Goal: Task Accomplishment & Management: Complete application form

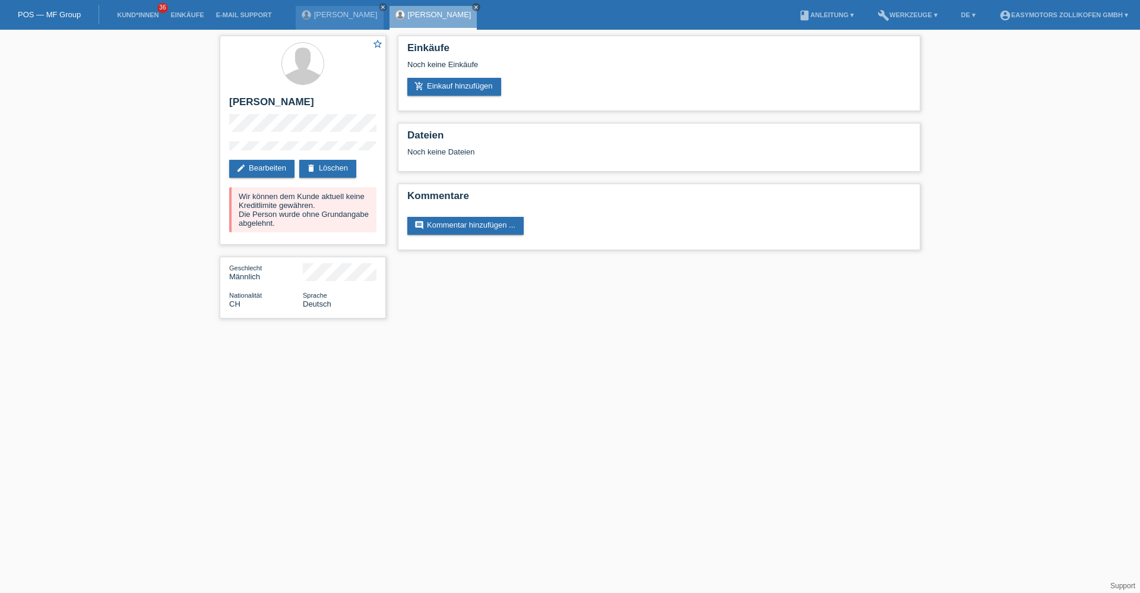
click at [72, 17] on link "POS — MF Group" at bounding box center [49, 14] width 63 height 9
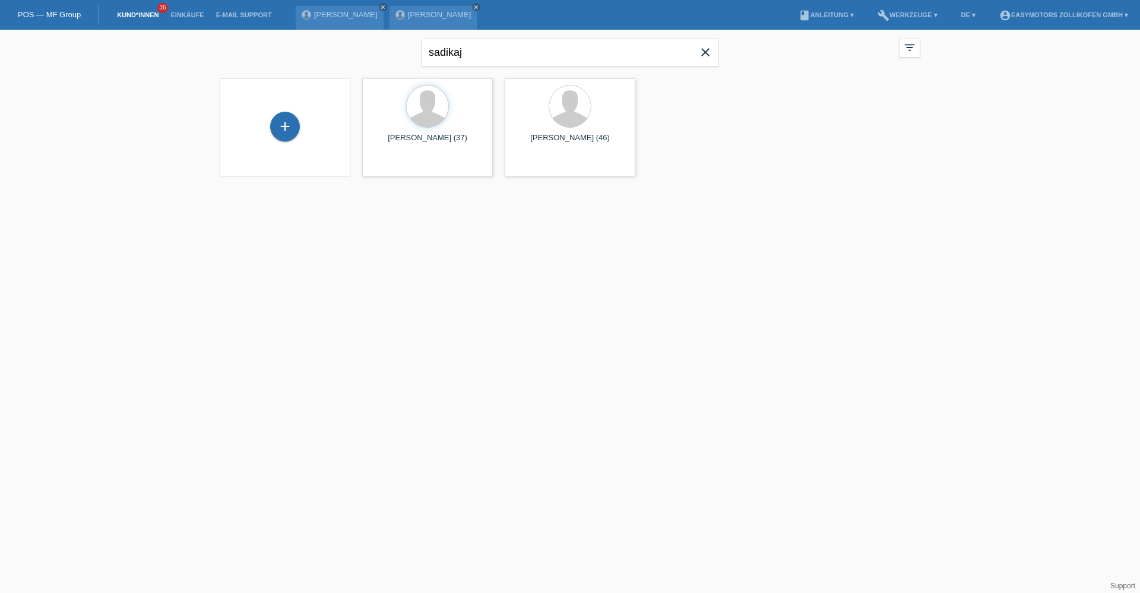
click at [707, 57] on icon "close" at bounding box center [705, 52] width 14 height 14
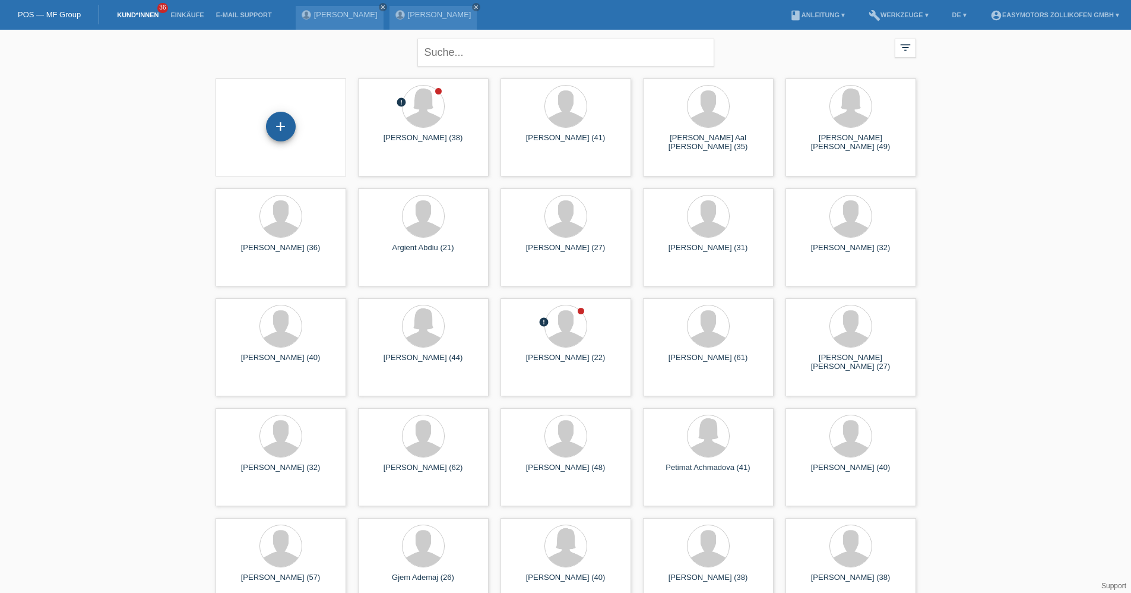
click at [290, 129] on div "+" at bounding box center [281, 126] width 29 height 20
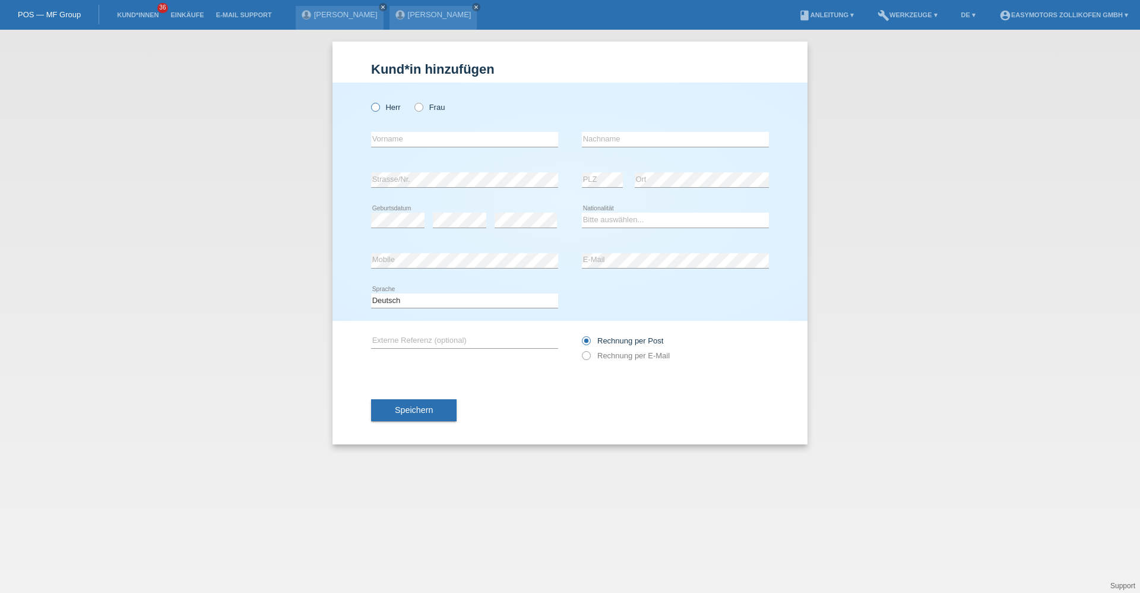
click at [396, 107] on label "Herr" at bounding box center [386, 107] width 30 height 9
click at [379, 107] on input "Herr" at bounding box center [375, 107] width 8 height 8
radio input "true"
click at [392, 144] on input "text" at bounding box center [464, 139] width 187 height 15
type input "[PERSON_NAME]"
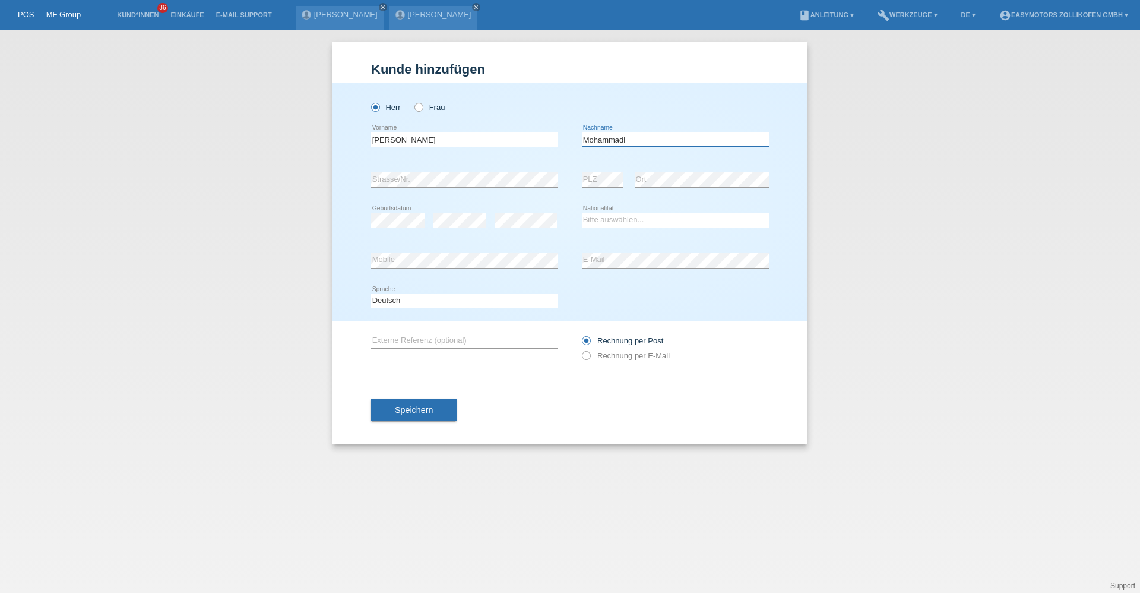
type input "Mohammadi"
click at [463, 214] on div "error" at bounding box center [459, 220] width 53 height 40
click at [623, 226] on select "Bitte auswählen... Schweiz Deutschland Liechtenstein Österreich ------------ Af…" at bounding box center [675, 220] width 187 height 14
select select "AF"
click at [582, 213] on select "Bitte auswählen... Schweiz Deutschland Liechtenstein Österreich ------------ Af…" at bounding box center [675, 220] width 187 height 14
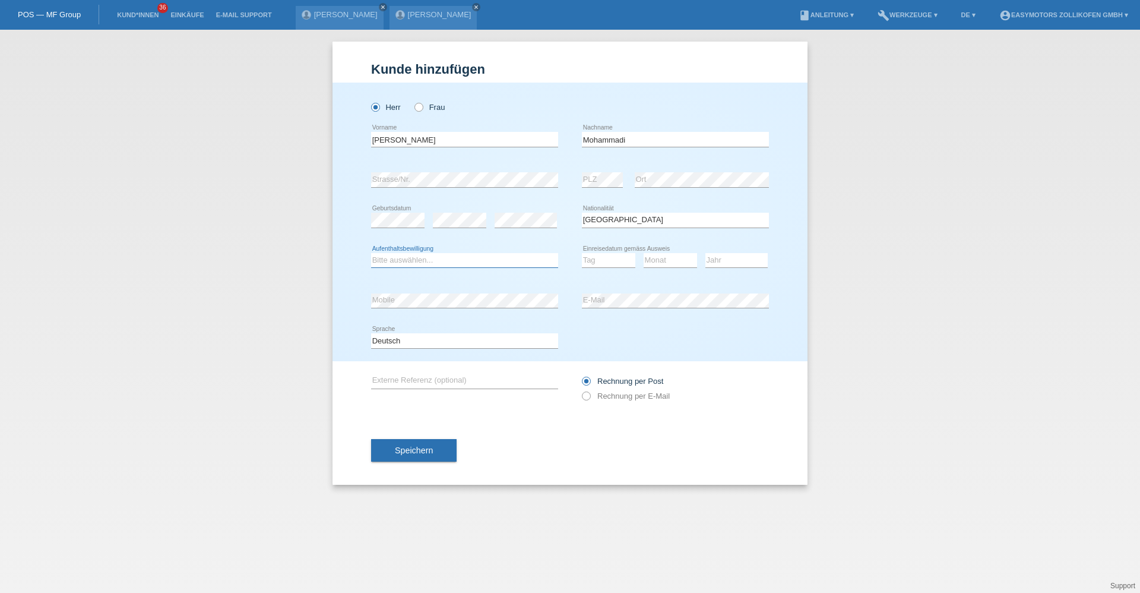
click at [532, 262] on select "Bitte auswählen... C B B - Flüchtlingsstatus Andere" at bounding box center [464, 260] width 187 height 14
select select "B"
click at [371, 253] on select "Bitte auswählen... C B B - Flüchtlingsstatus Andere" at bounding box center [464, 260] width 187 height 14
click at [603, 265] on select "Tag 01 02 03 04 05 06 07 08 09 10 11" at bounding box center [608, 260] width 53 height 14
select select "07"
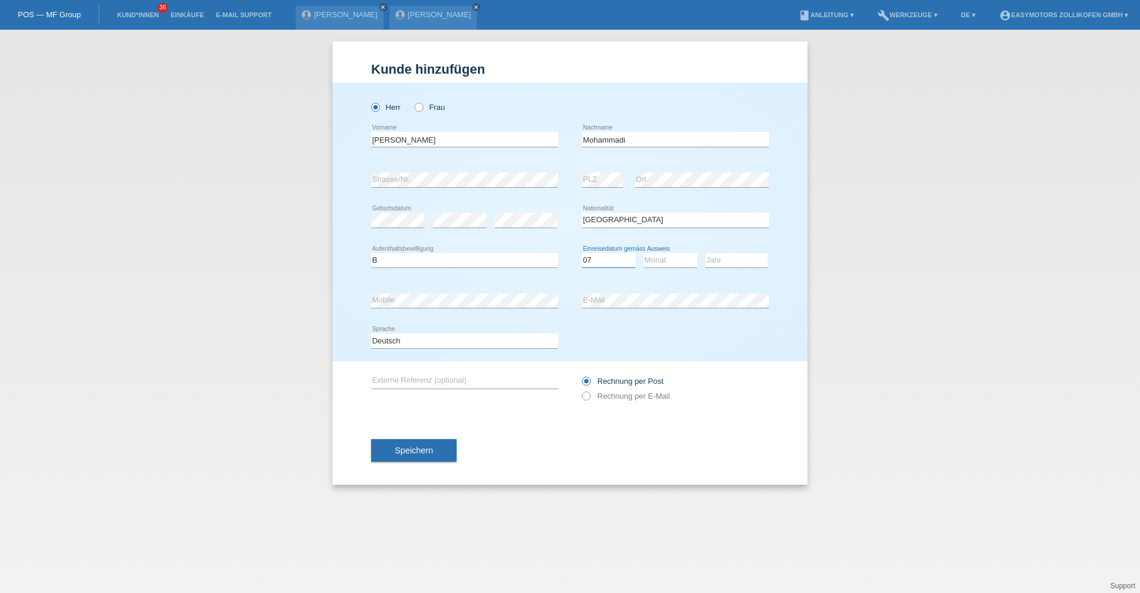
click at [582, 253] on select "Tag 01 02 03 04 05 06 07 08 09 10 11" at bounding box center [608, 260] width 53 height 14
click at [665, 259] on select "Monat 01 02 03 04 05 06 07 08 09 10 11" at bounding box center [670, 260] width 53 height 14
select select "09"
click at [644, 253] on select "Monat 01 02 03 04 05 06 07 08 09 10 11" at bounding box center [670, 260] width 53 height 14
click at [724, 259] on select "Jahr 2025 2024 2023 2022 2021 2020 2019 2018 2017 2016 2015 2014 2013 2012 2011…" at bounding box center [736, 260] width 62 height 14
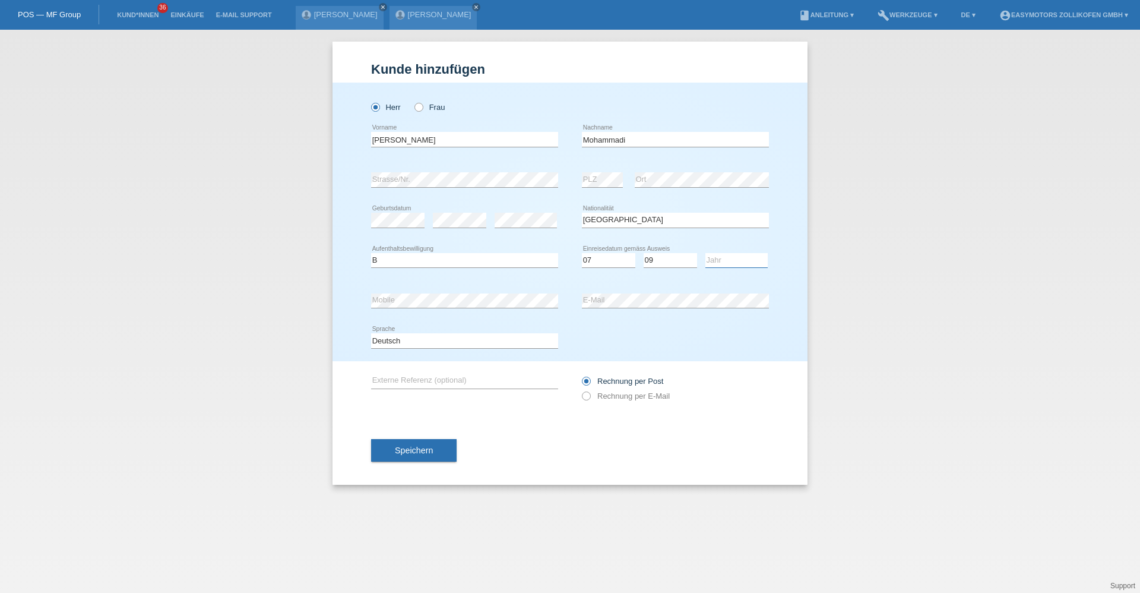
select select "2015"
click at [705, 253] on select "Jahr 2025 2024 2023 2022 2021 2020 2019 2018 2017 2016 2015 2014 2013 2012 2011…" at bounding box center [736, 260] width 62 height 14
click at [856, 347] on div "Kund*in hinzufügen Kunde hinzufügen Kundin hinzufügen Herr Frau Ahmad error Vor…" at bounding box center [570, 311] width 1140 height 563
click at [433, 447] on button "Speichern" at bounding box center [414, 450] width 86 height 23
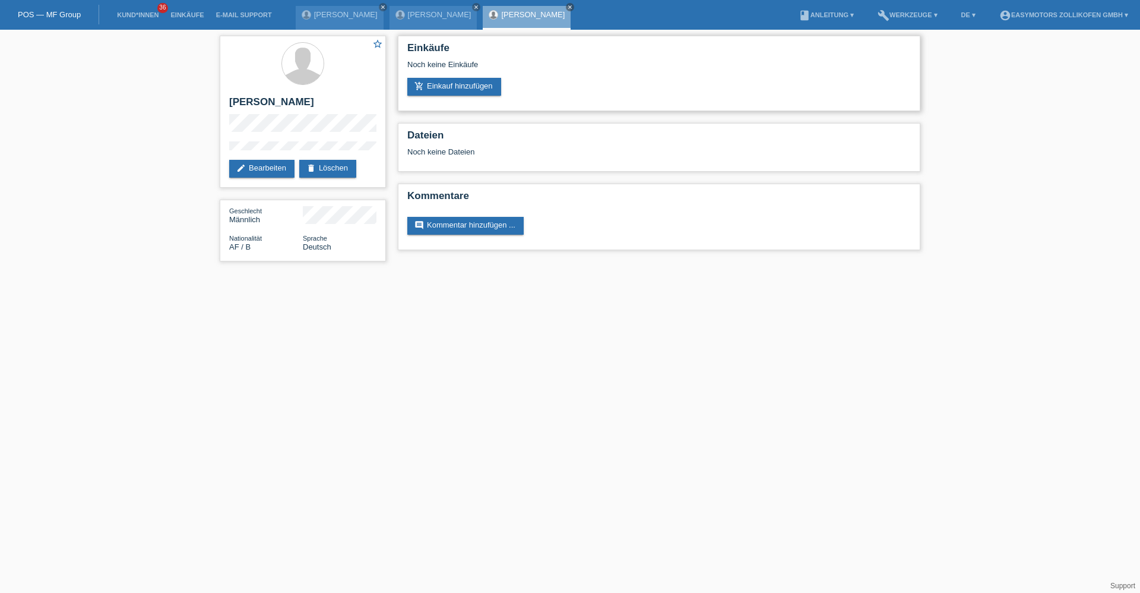
click at [443, 76] on div "Noch keine Einkäufe" at bounding box center [659, 69] width 504 height 18
click at [442, 81] on link "add_shopping_cart Einkauf hinzufügen" at bounding box center [454, 87] width 94 height 18
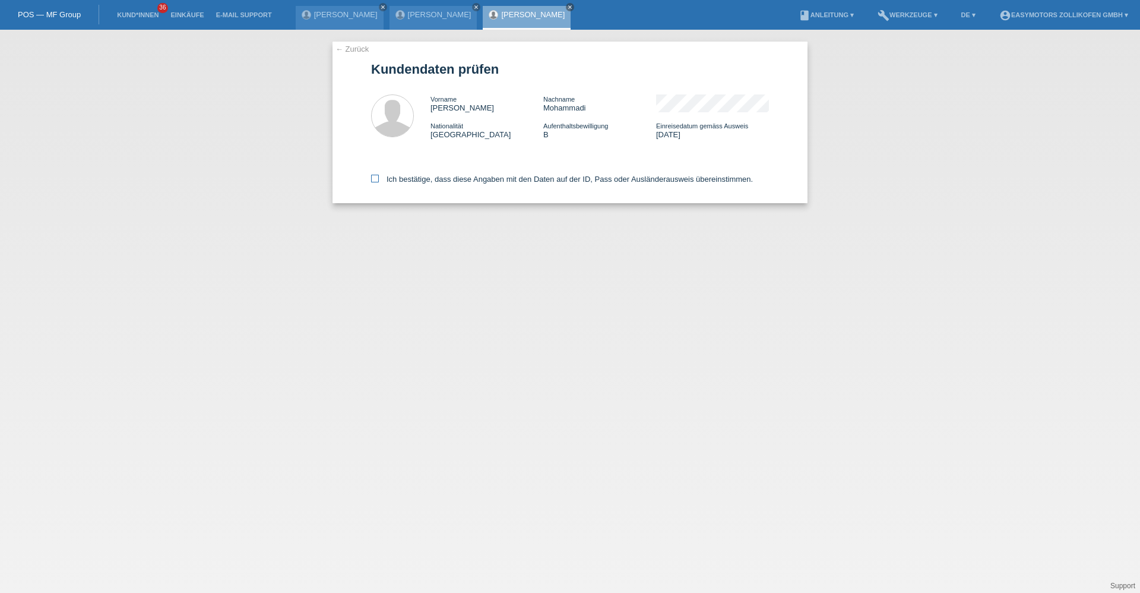
click at [448, 181] on label "Ich bestätige, dass diese Angaben mit den Daten auf der ID, Pass oder Ausländer…" at bounding box center [562, 179] width 382 height 9
click at [379, 181] on input "Ich bestätige, dass diese Angaben mit den Daten auf der ID, Pass oder Ausländer…" at bounding box center [375, 179] width 8 height 8
checkbox input "true"
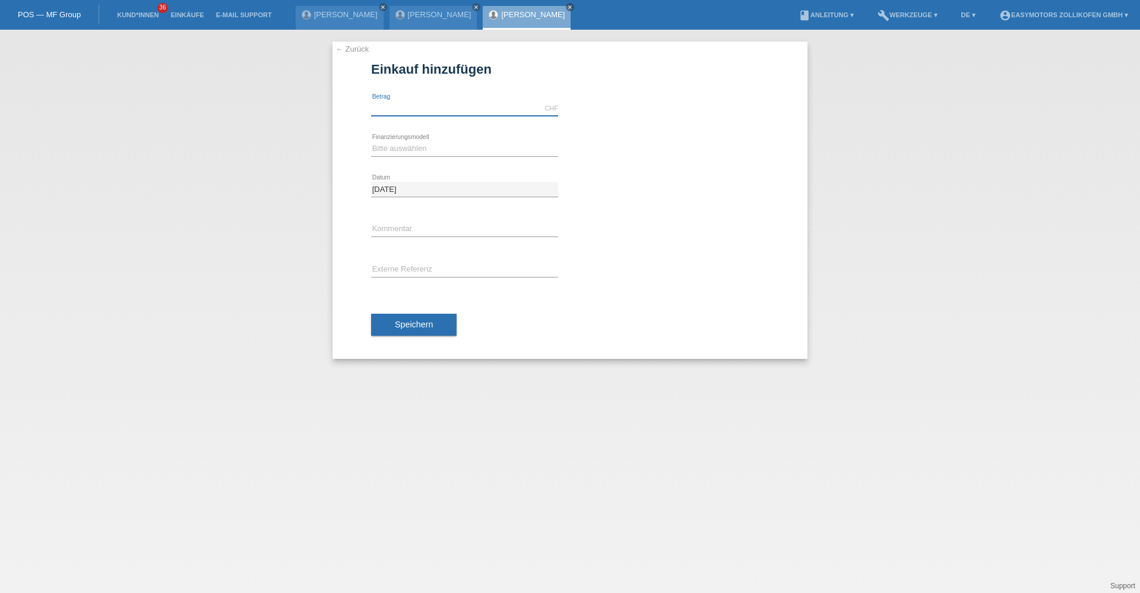
click at [444, 113] on input "text" at bounding box center [464, 108] width 187 height 15
type input "2990.00"
click at [432, 143] on select "Bitte auswählen Fixe Raten Kauf auf Rechnung mit Teilzahlungsoption" at bounding box center [464, 148] width 187 height 14
select select "67"
click at [371, 141] on select "Bitte auswählen Fixe Raten Kauf auf Rechnung mit Teilzahlungsoption" at bounding box center [464, 148] width 187 height 14
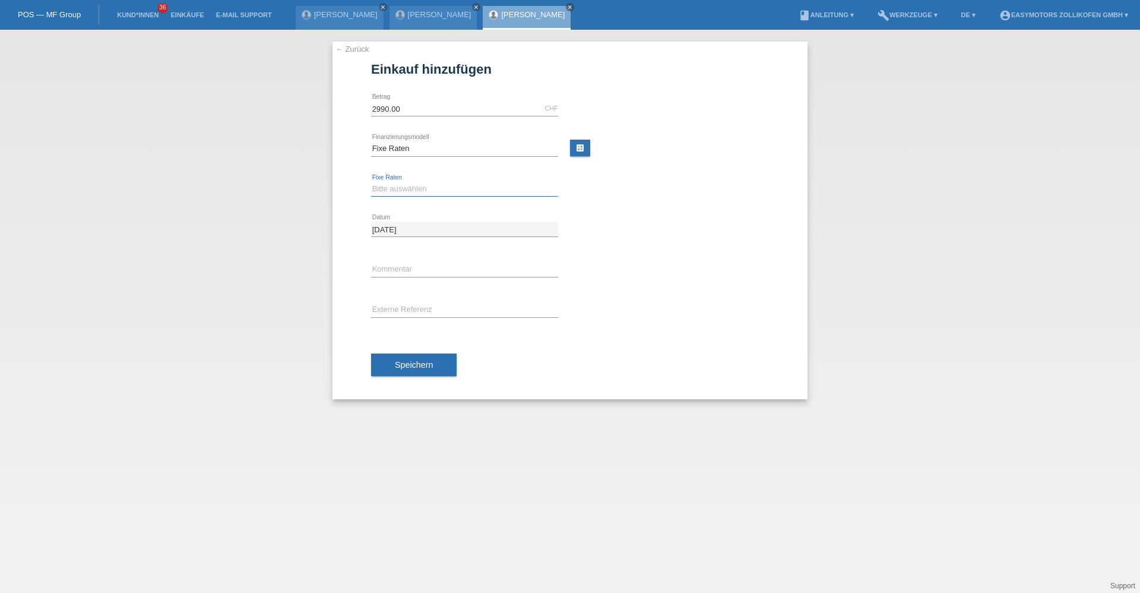
click at [409, 194] on select "Bitte auswählen 12 Raten 24 Raten 36 Raten 48 Raten" at bounding box center [464, 189] width 187 height 14
select select "134"
click at [371, 182] on select "Bitte auswählen 12 Raten 24 Raten 36 Raten 48 Raten" at bounding box center [464, 189] width 187 height 14
click at [430, 365] on span "Speichern" at bounding box center [414, 365] width 38 height 10
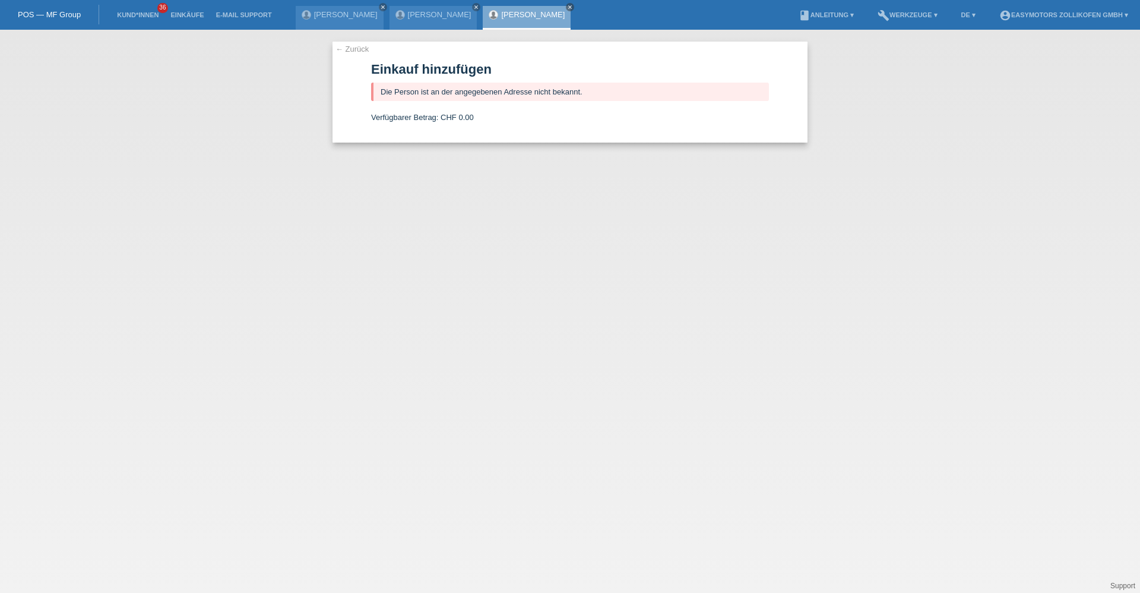
click at [357, 52] on link "← Zurück" at bounding box center [351, 49] width 33 height 9
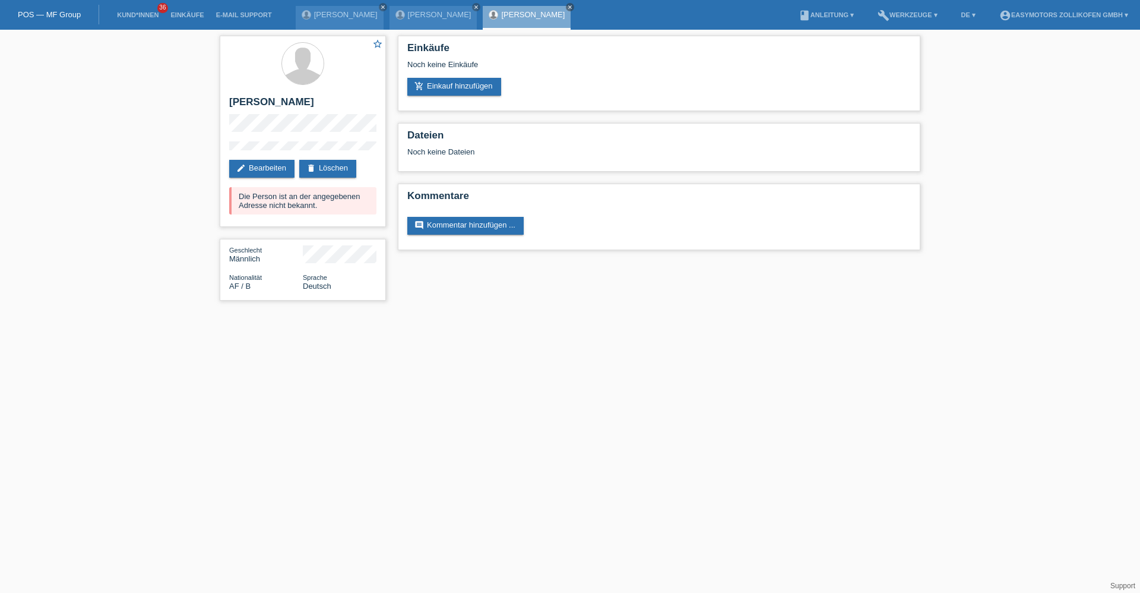
click at [430, 295] on div "star_border Ahmad Mohammadi edit Bearbeiten delete Löschen Die Person ist an de…" at bounding box center [570, 171] width 713 height 283
click at [316, 171] on icon "delete" at bounding box center [311, 168] width 10 height 10
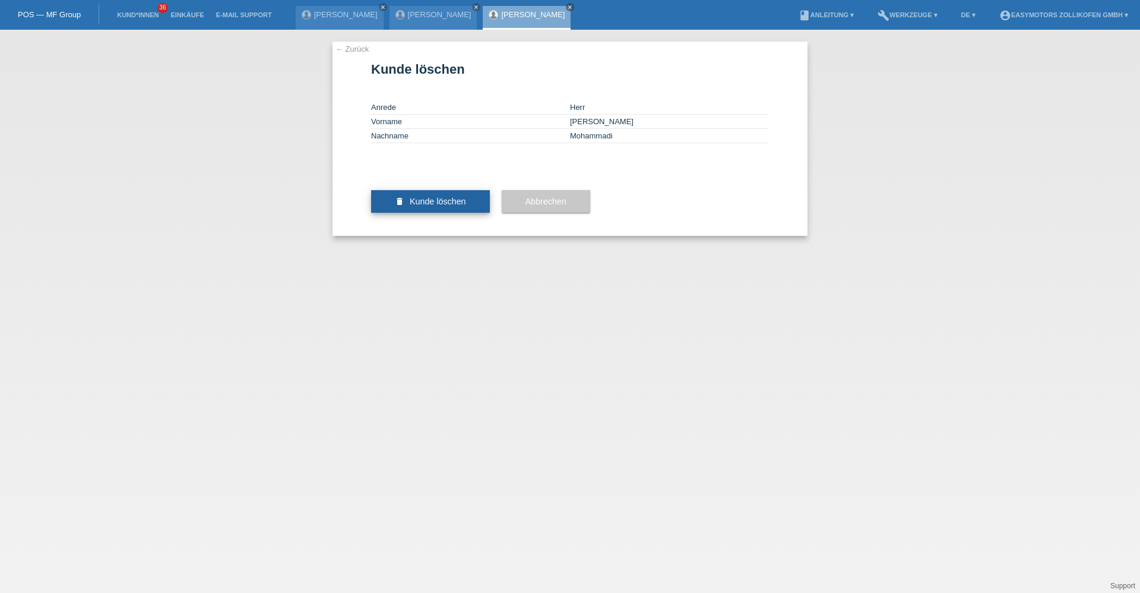
click at [425, 206] on span "Kunde löschen" at bounding box center [438, 202] width 56 height 10
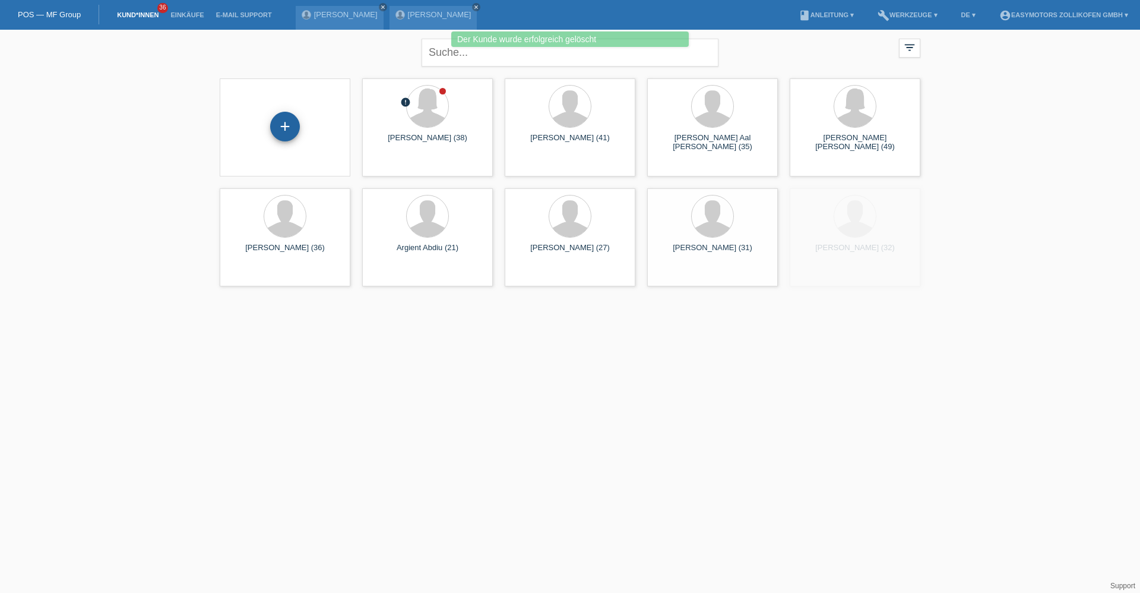
click at [287, 126] on div "+" at bounding box center [285, 127] width 30 height 30
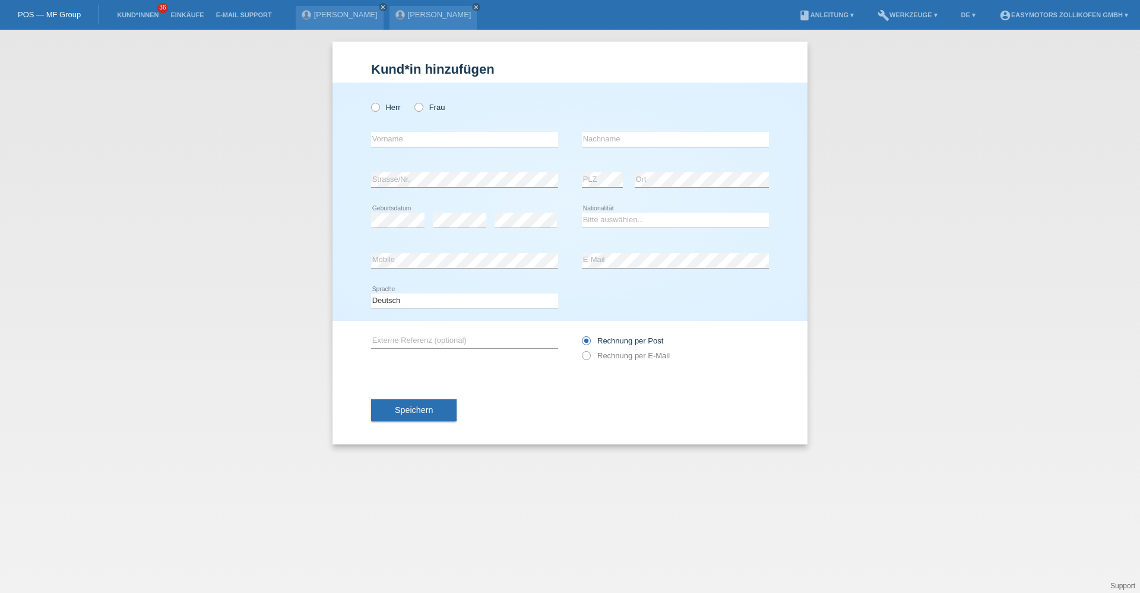
click at [429, 131] on div "error Vorname" at bounding box center [464, 139] width 187 height 40
click at [426, 138] on input "text" at bounding box center [464, 139] width 187 height 15
type input "[PERSON_NAME]"
type input "Mohammadi"
click at [591, 223] on select "Bitte auswählen... Schweiz Deutschland Liechtenstein Österreich ------------ Af…" at bounding box center [675, 220] width 187 height 14
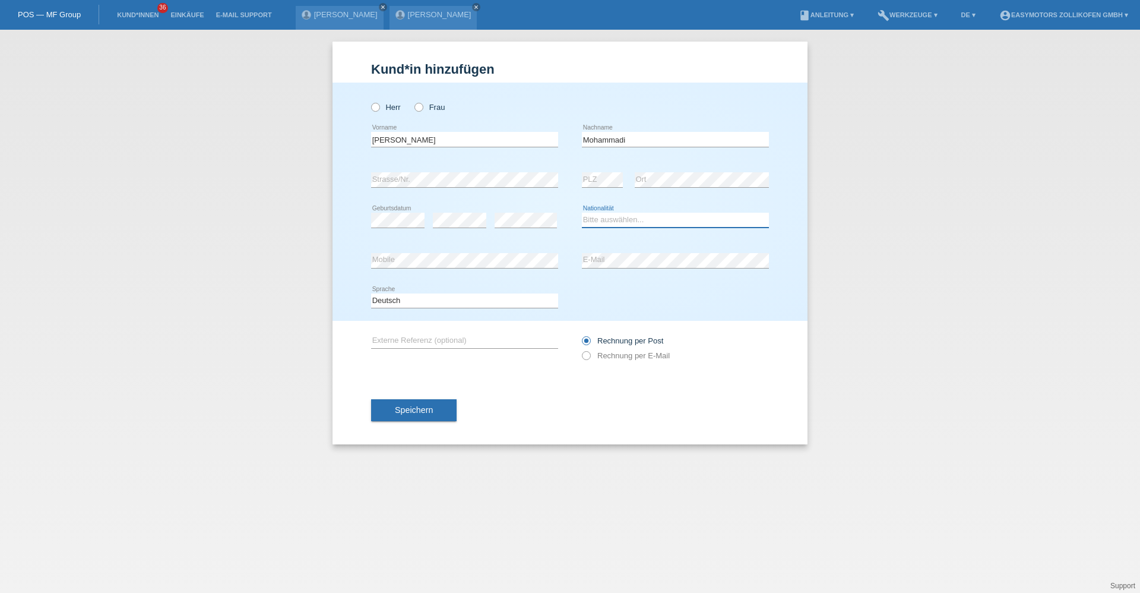
select select "AF"
click at [582, 213] on select "Bitte auswählen... Schweiz Deutschland Liechtenstein Österreich ------------ Af…" at bounding box center [675, 220] width 187 height 14
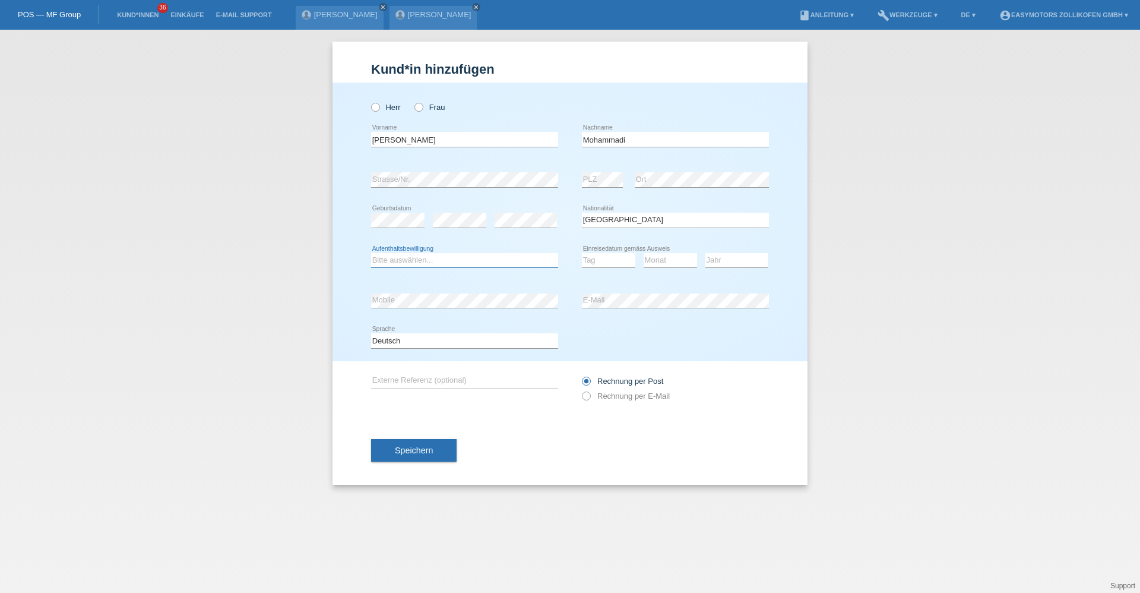
click at [436, 262] on select "Bitte auswählen... C B B - Flüchtlingsstatus Andere" at bounding box center [464, 260] width 187 height 14
select select "B"
click at [371, 253] on select "Bitte auswählen... C B B - Flüchtlingsstatus Andere" at bounding box center [464, 260] width 187 height 14
click at [612, 254] on select "Tag 01 02 03 04 05 06 07 08 09 10 11" at bounding box center [608, 260] width 53 height 14
select select "07"
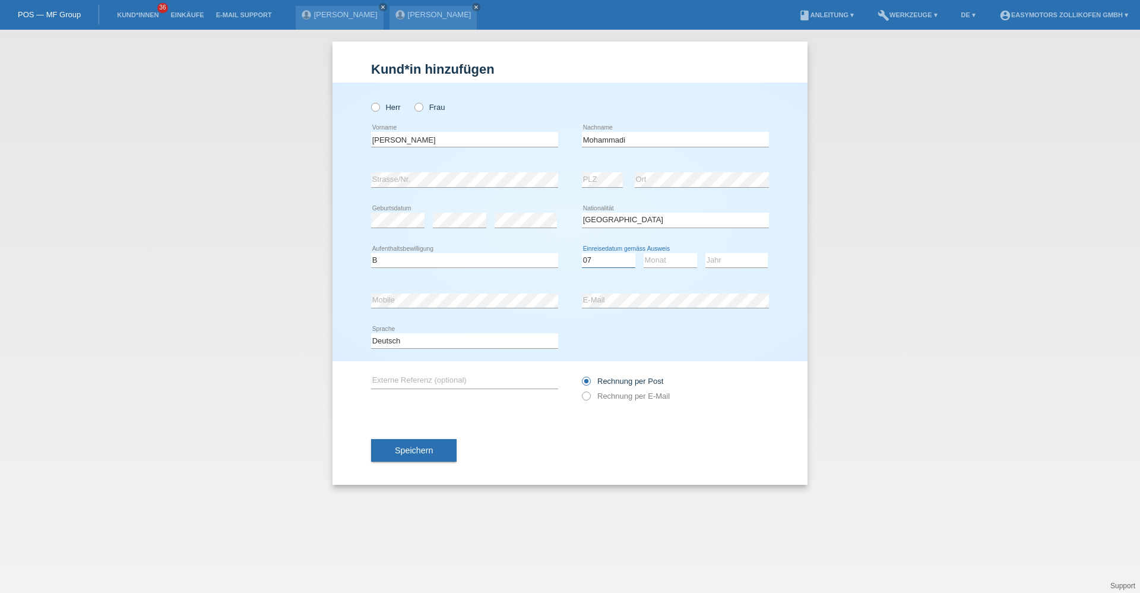
click at [582, 253] on select "Tag 01 02 03 04 05 06 07 08 09 10 11" at bounding box center [608, 260] width 53 height 14
drag, startPoint x: 683, startPoint y: 260, endPoint x: 680, endPoint y: 269, distance: 9.4
click at [683, 260] on select "Monat 01 02 03 04 05 06 07 08 09 10 11" at bounding box center [670, 260] width 53 height 14
select select "09"
click at [644, 253] on select "Monat 01 02 03 04 05 06 07 08 09 10 11" at bounding box center [670, 260] width 53 height 14
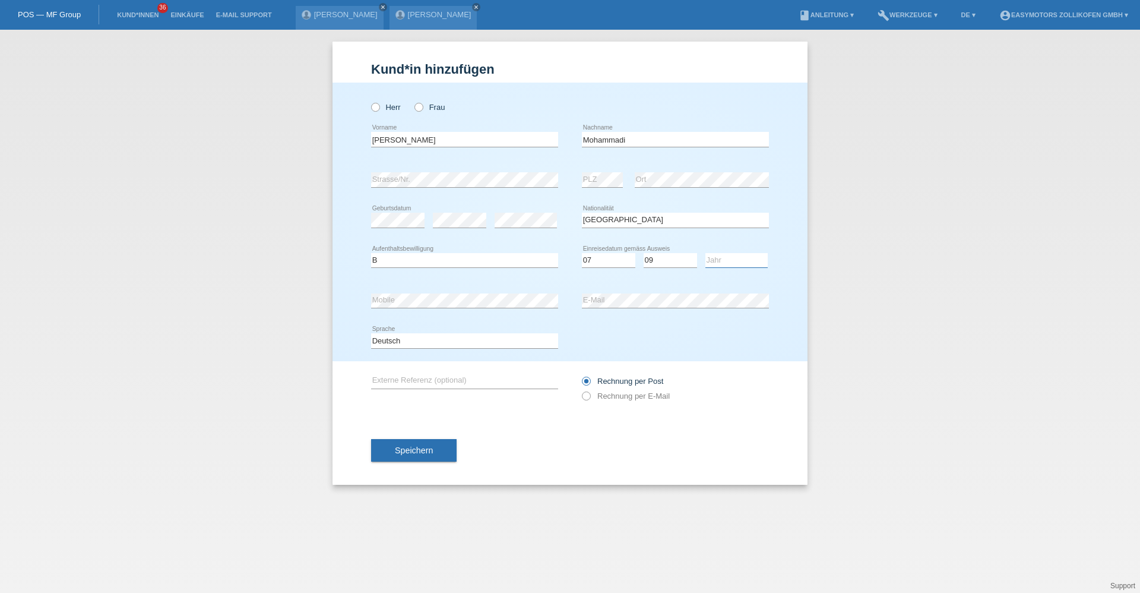
click at [721, 261] on select "Jahr 2025 2024 2023 2022 2021 2020 2019 2018 2017 2016 2015 2014 2013 2012 2011…" at bounding box center [736, 260] width 62 height 14
select select "2015"
click at [705, 253] on select "Jahr 2025 2024 2023 2022 2021 2020 2019 2018 2017 2016 2015 2014 2013 2012 2011…" at bounding box center [736, 260] width 62 height 14
click at [369, 101] on icon at bounding box center [369, 101] width 0 height 0
click at [376, 109] on input "Herr" at bounding box center [375, 107] width 8 height 8
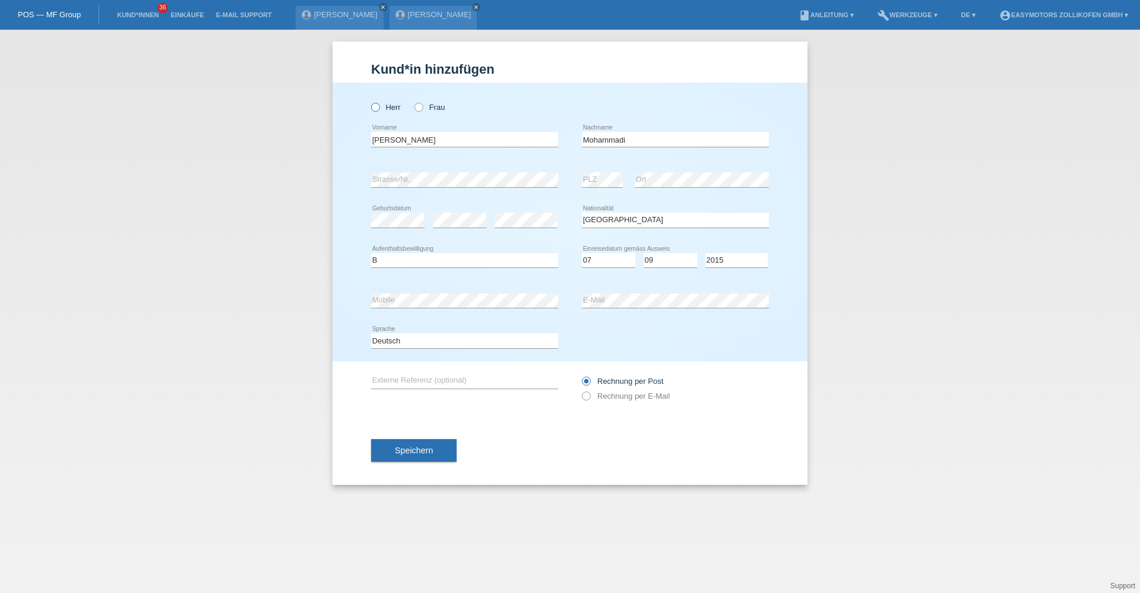
radio input "true"
click at [414, 459] on button "Speichern" at bounding box center [414, 450] width 86 height 23
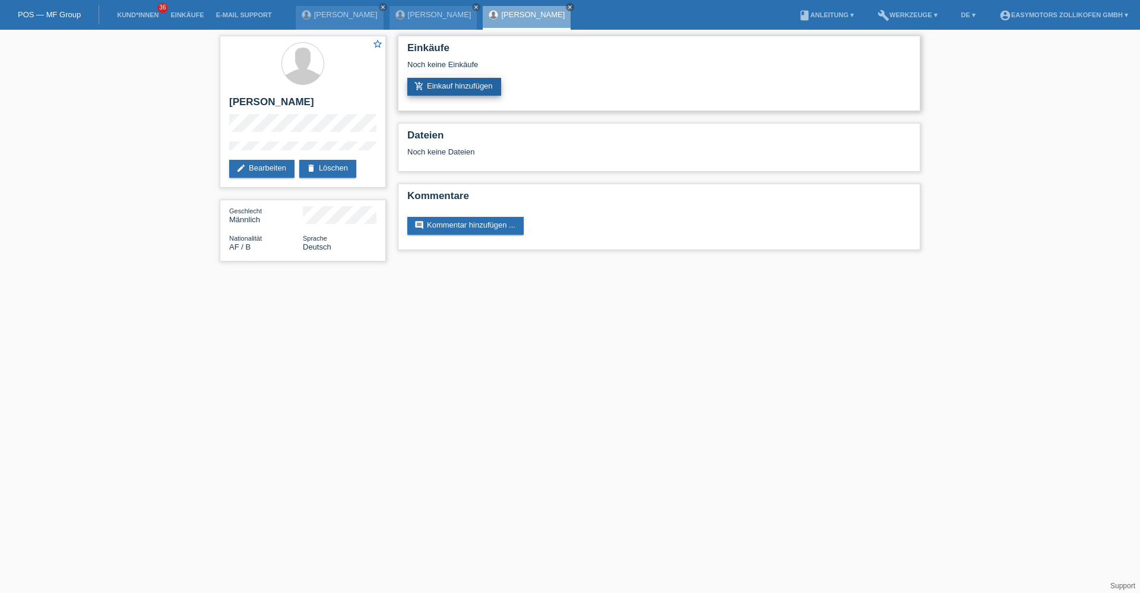
click at [461, 87] on link "add_shopping_cart Einkauf hinzufügen" at bounding box center [454, 87] width 94 height 18
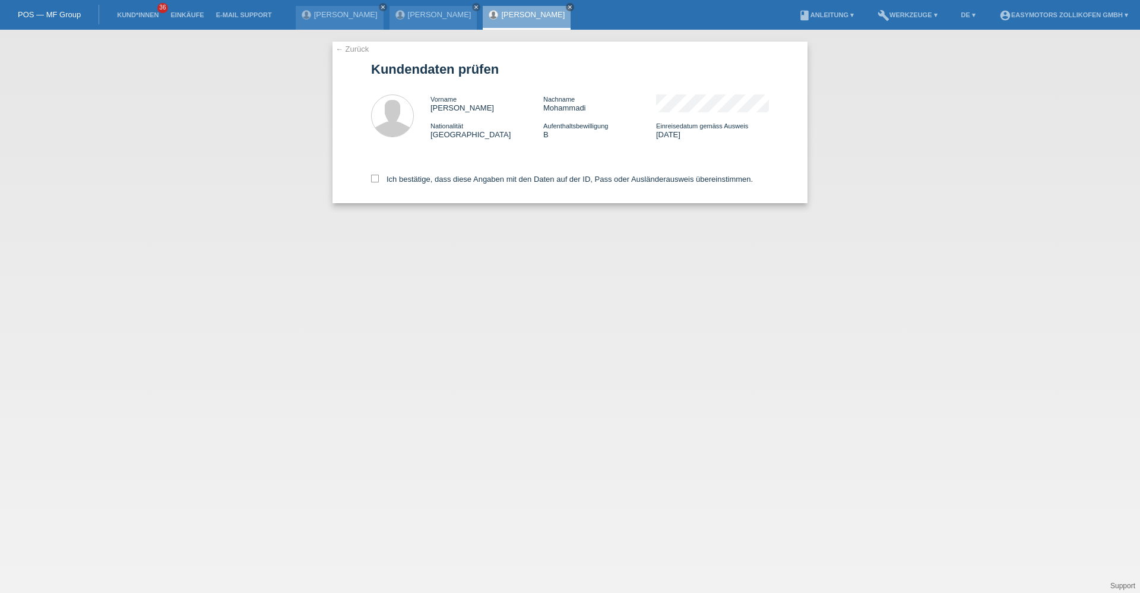
click at [426, 173] on div "Ich bestätige, dass diese Angaben mit den Daten auf der ID, Pass oder Ausländer…" at bounding box center [570, 177] width 398 height 52
click at [427, 186] on div "Ich bestätige, dass diese Angaben mit den Daten auf der ID, Pass oder Ausländer…" at bounding box center [570, 177] width 398 height 52
click at [429, 182] on label "Ich bestätige, dass diese Angaben mit den Daten auf der ID, Pass oder Ausländer…" at bounding box center [562, 179] width 382 height 9
click at [379, 182] on input "Ich bestätige, dass diese Angaben mit den Daten auf der ID, Pass oder Ausländer…" at bounding box center [375, 179] width 8 height 8
checkbox input "true"
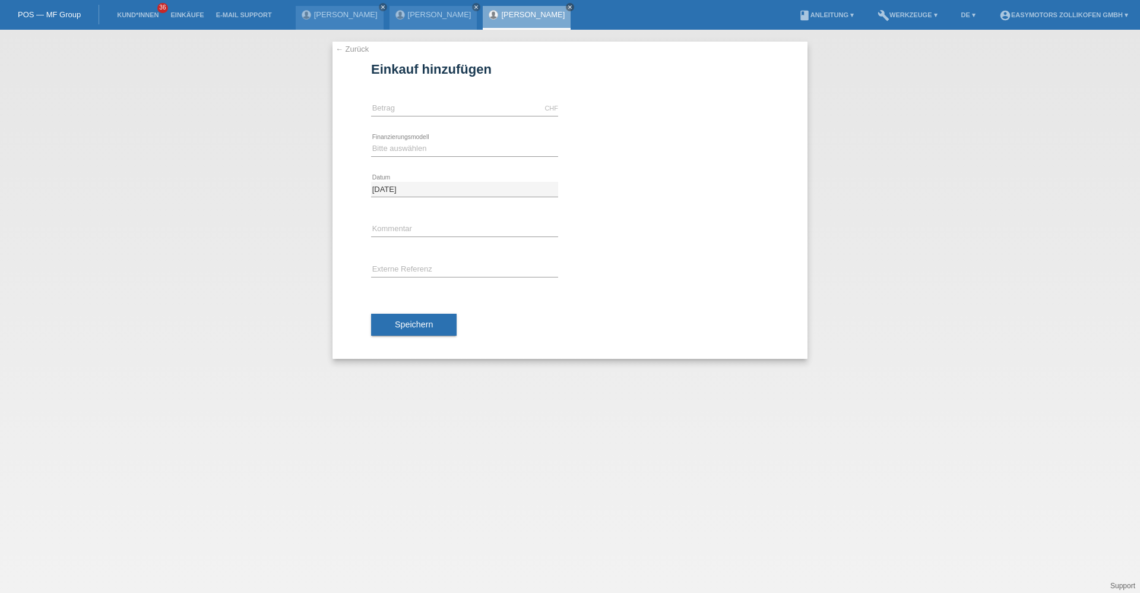
click at [421, 117] on div "CHF error [GEOGRAPHIC_DATA]" at bounding box center [464, 108] width 187 height 40
click at [421, 109] on input "text" at bounding box center [464, 108] width 187 height 15
type input "2990.00"
click at [430, 148] on select "Bitte auswählen Fixe Raten Kauf auf Rechnung mit Teilzahlungsoption" at bounding box center [464, 148] width 187 height 14
select select "67"
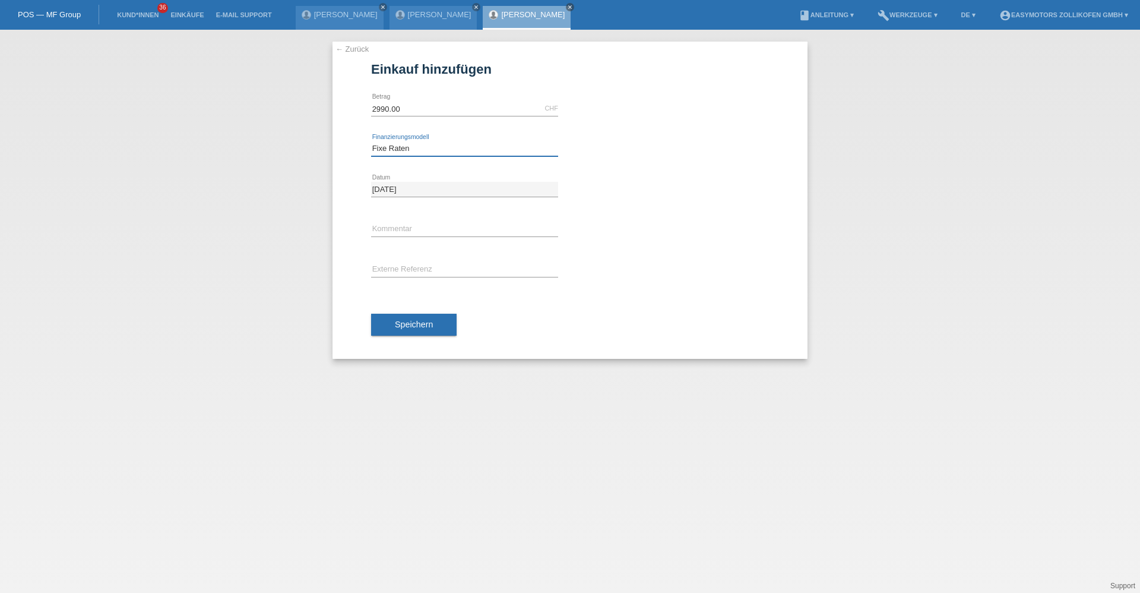
click at [371, 141] on select "Bitte auswählen Fixe Raten Kauf auf Rechnung mit Teilzahlungsoption" at bounding box center [464, 148] width 187 height 14
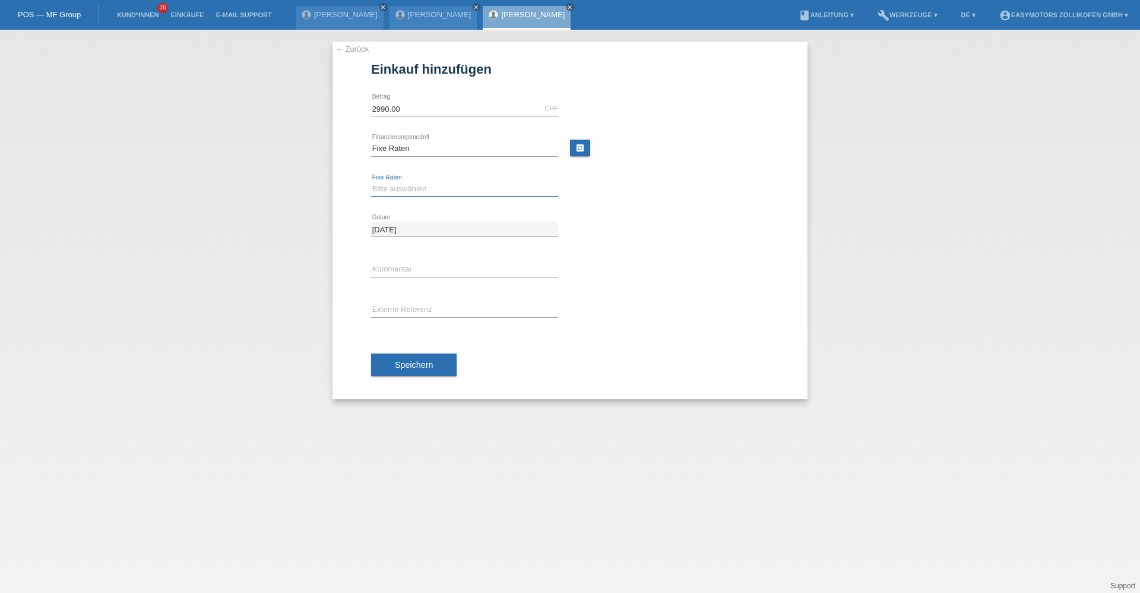
click at [428, 194] on select "Bitte auswählen 12 Raten 24 Raten 36 Raten 48 Raten" at bounding box center [464, 189] width 187 height 14
select select "134"
click at [371, 182] on select "Bitte auswählen 12 Raten 24 Raten 36 Raten 48 Raten" at bounding box center [464, 189] width 187 height 14
click at [422, 362] on span "Speichern" at bounding box center [414, 365] width 38 height 10
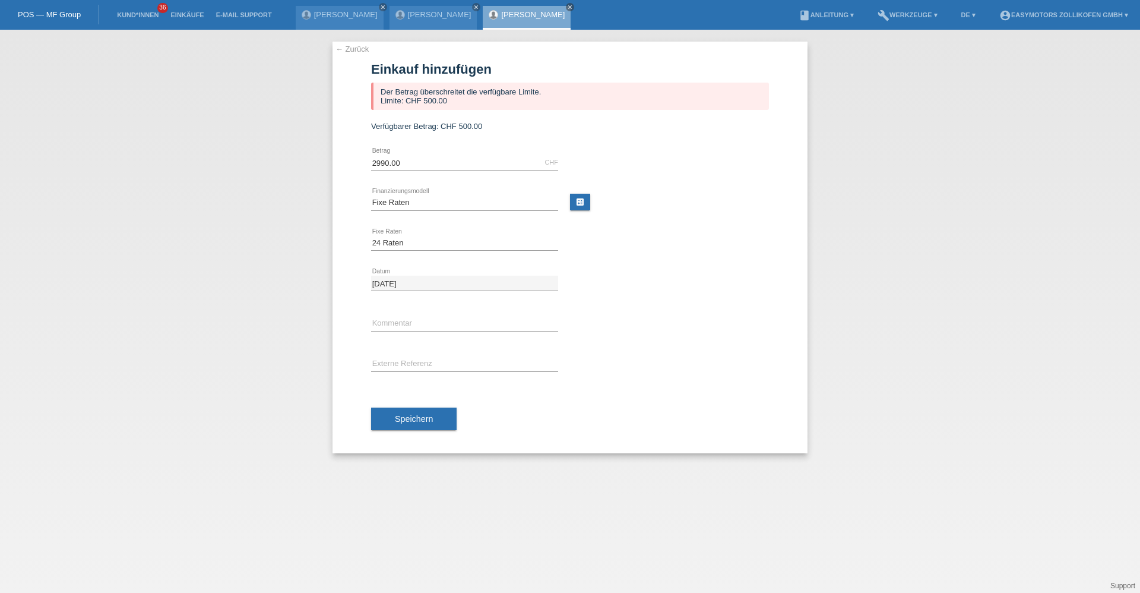
click at [356, 50] on link "← Zurück" at bounding box center [351, 49] width 33 height 9
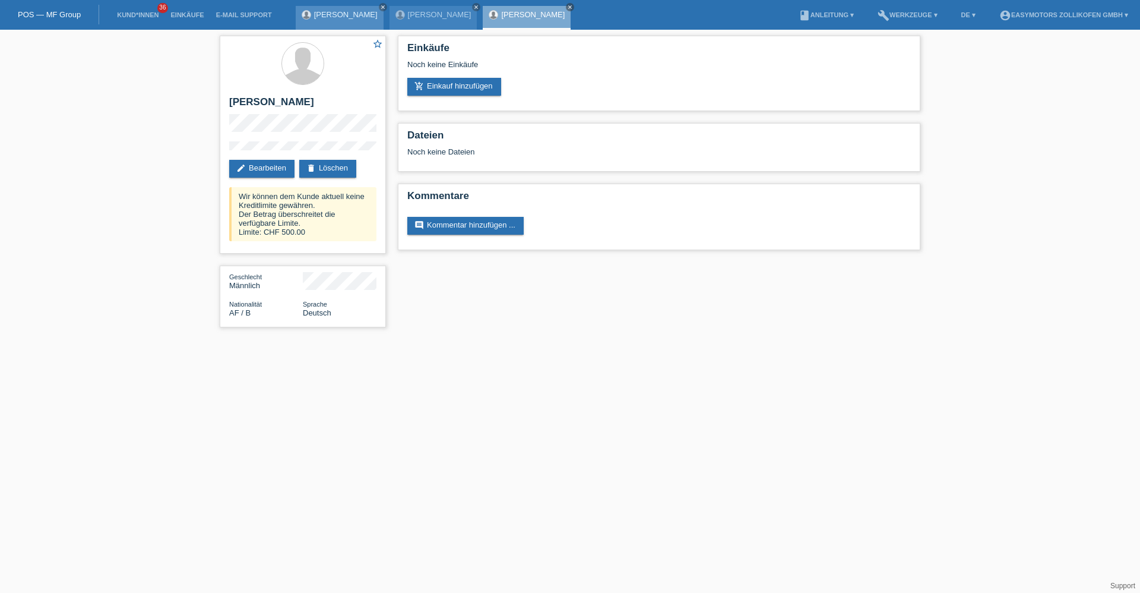
click at [319, 15] on link "[PERSON_NAME]" at bounding box center [346, 14] width 64 height 9
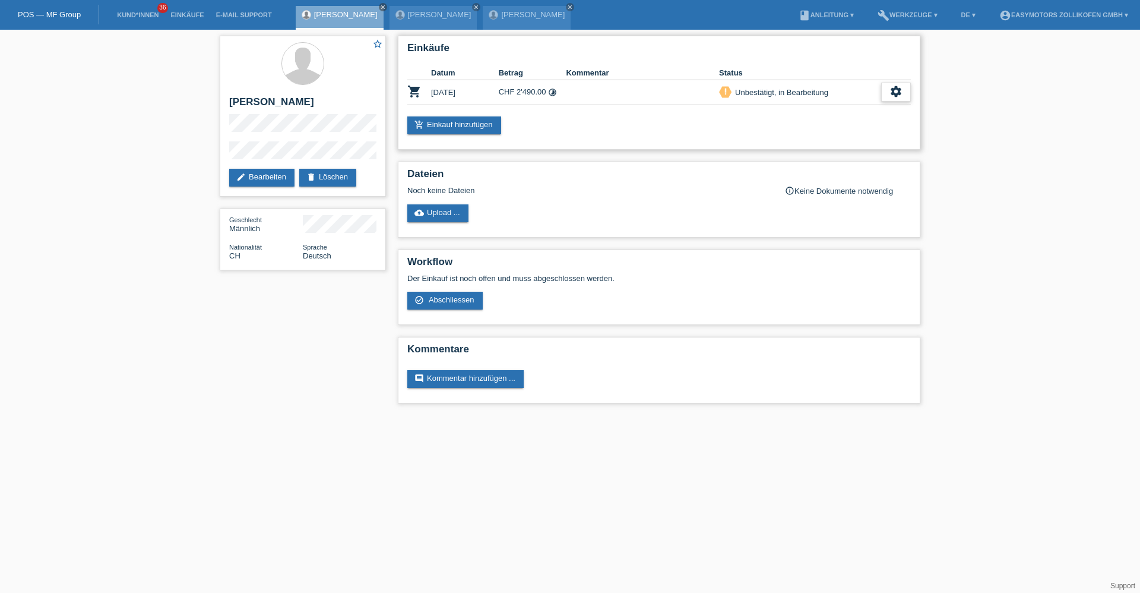
click at [909, 91] on div "settings" at bounding box center [896, 92] width 30 height 19
click at [820, 159] on span "Kunde ist vom Kauf zurückgetreten..." at bounding box center [842, 164] width 130 height 14
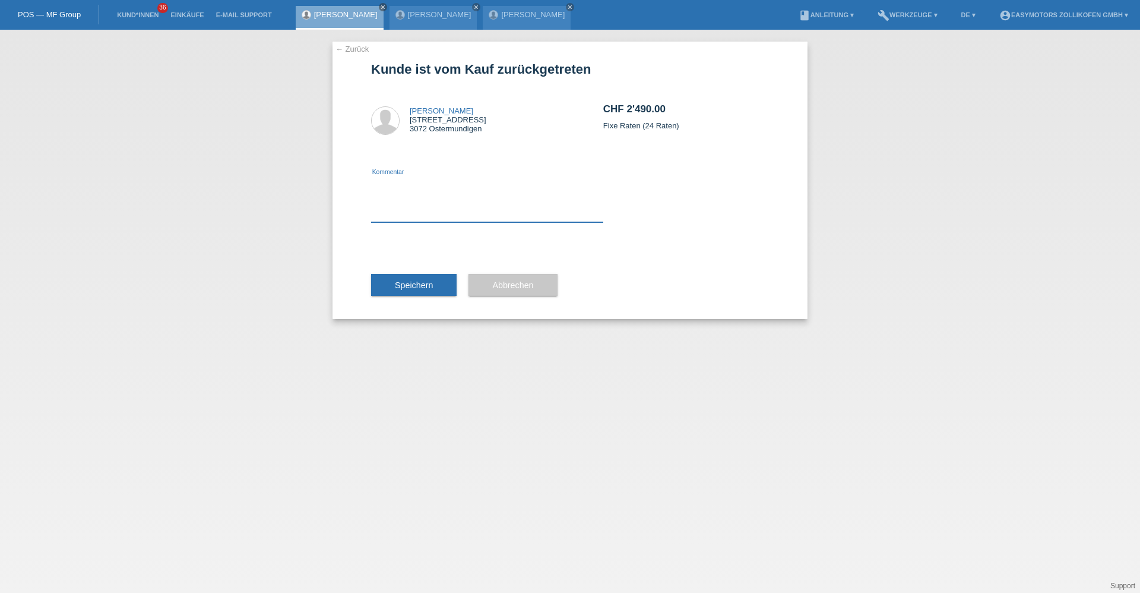
click at [486, 217] on textarea at bounding box center [487, 199] width 232 height 46
type textarea "Falscher Betrag."
click at [436, 283] on button "Speichern" at bounding box center [414, 285] width 86 height 23
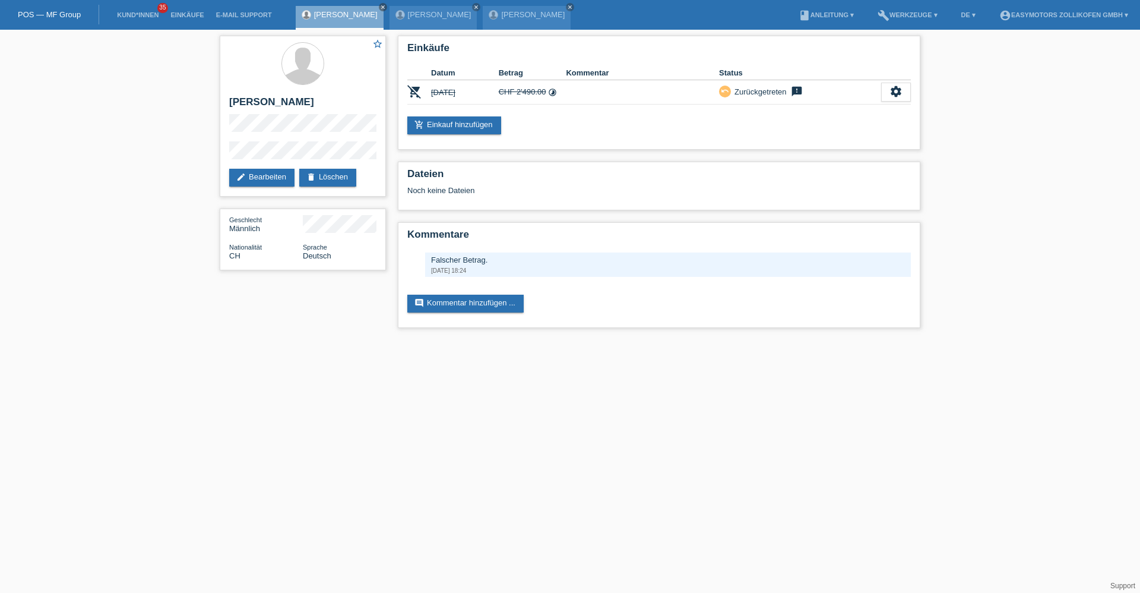
click at [74, 12] on link "POS — MF Group" at bounding box center [49, 14] width 63 height 9
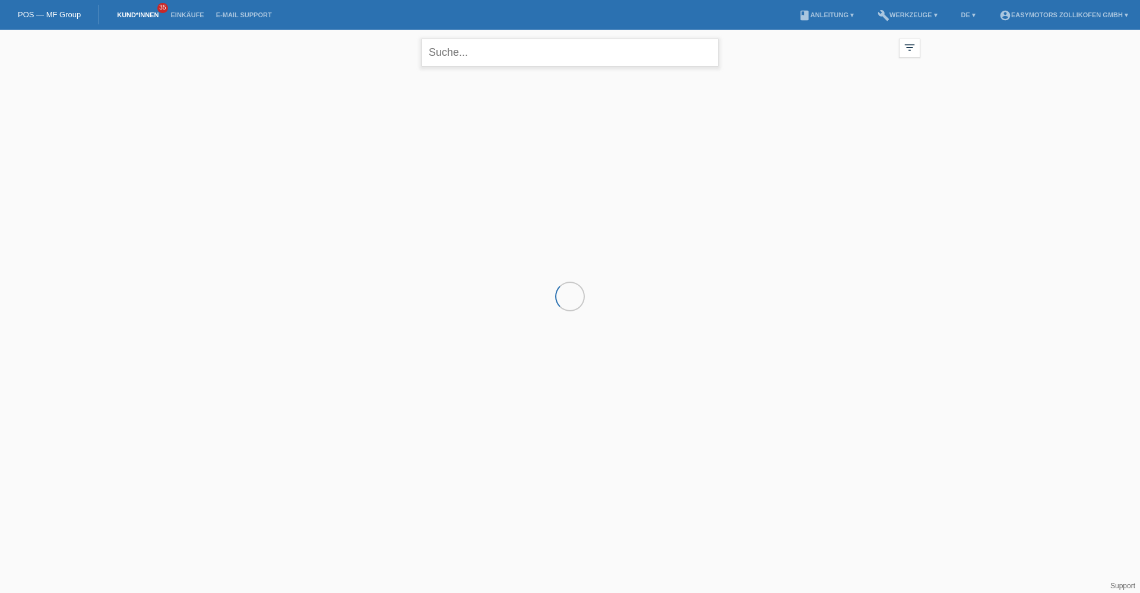
click at [431, 56] on input "text" at bounding box center [570, 53] width 297 height 28
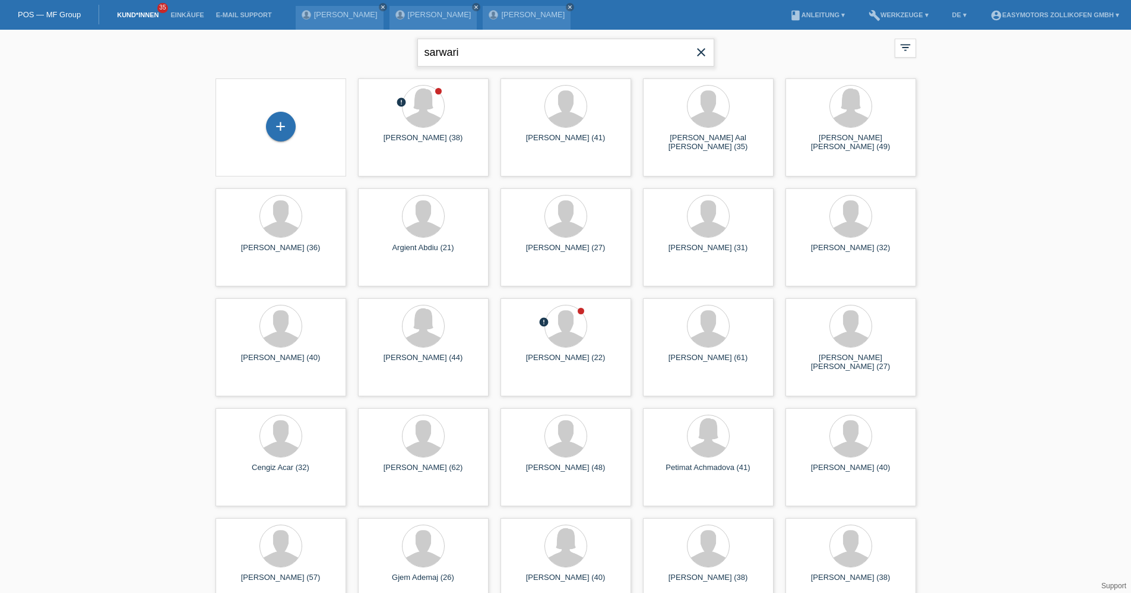
type input "sarwari"
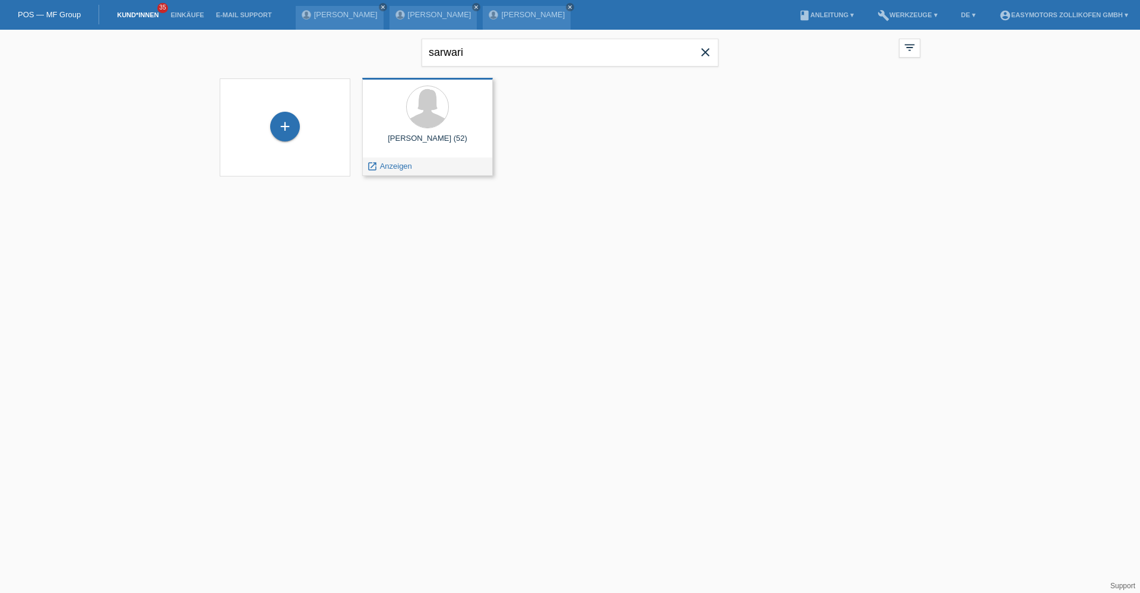
click at [367, 161] on icon "launch" at bounding box center [372, 166] width 11 height 11
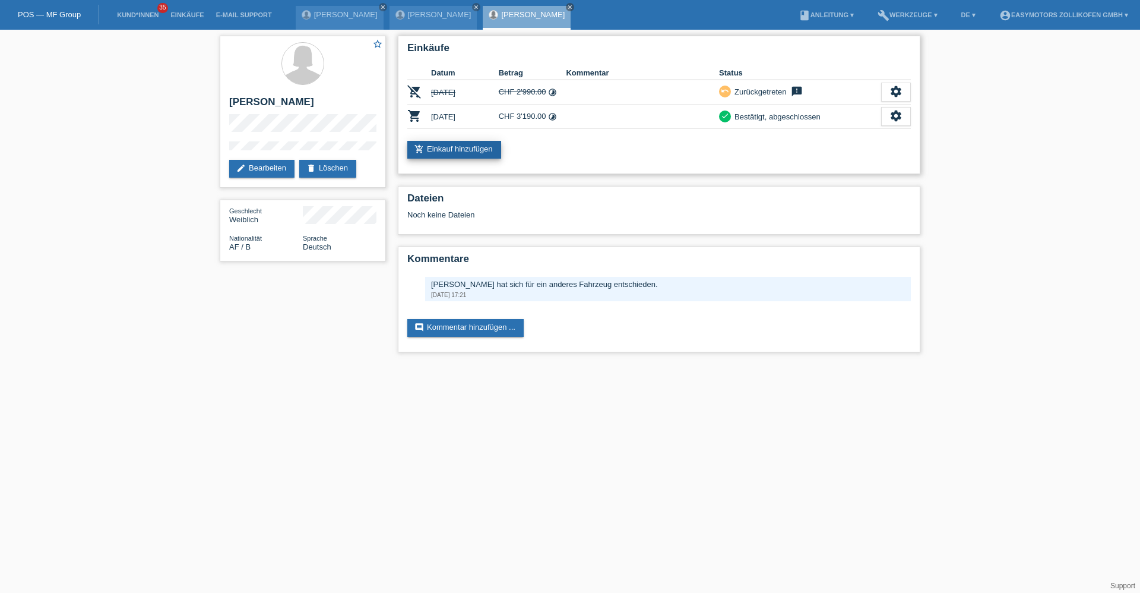
click at [490, 148] on link "add_shopping_cart Einkauf hinzufügen" at bounding box center [454, 150] width 94 height 18
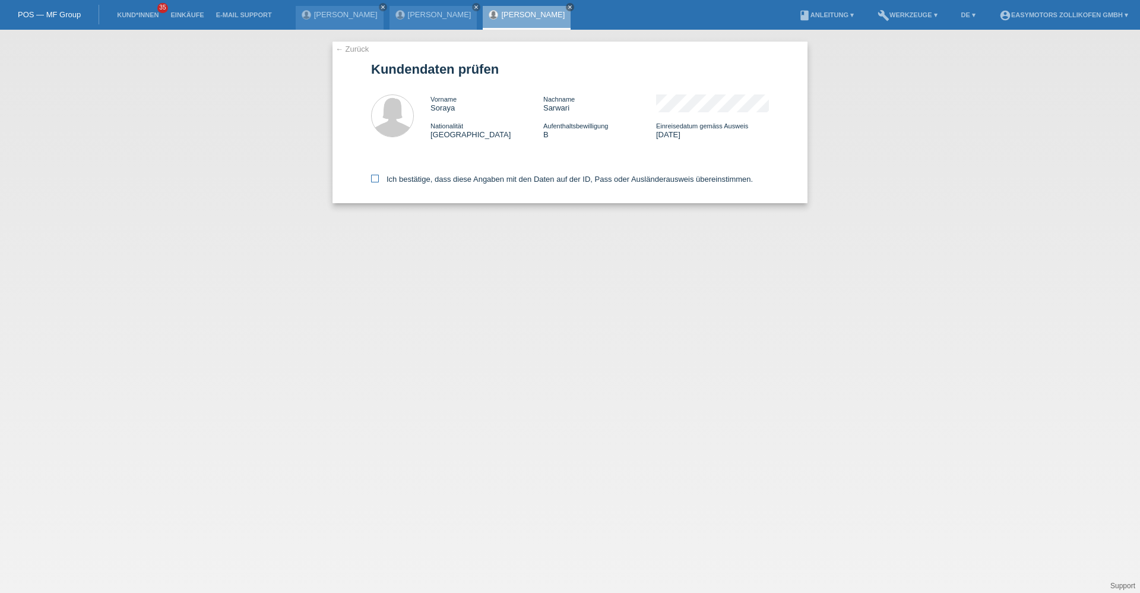
click at [524, 179] on label "Ich bestätige, dass diese Angaben mit den Daten auf der ID, Pass oder Ausländer…" at bounding box center [562, 179] width 382 height 9
click at [379, 179] on input "Ich bestätige, dass diese Angaben mit den Daten auf der ID, Pass oder Ausländer…" at bounding box center [375, 179] width 8 height 8
checkbox input "true"
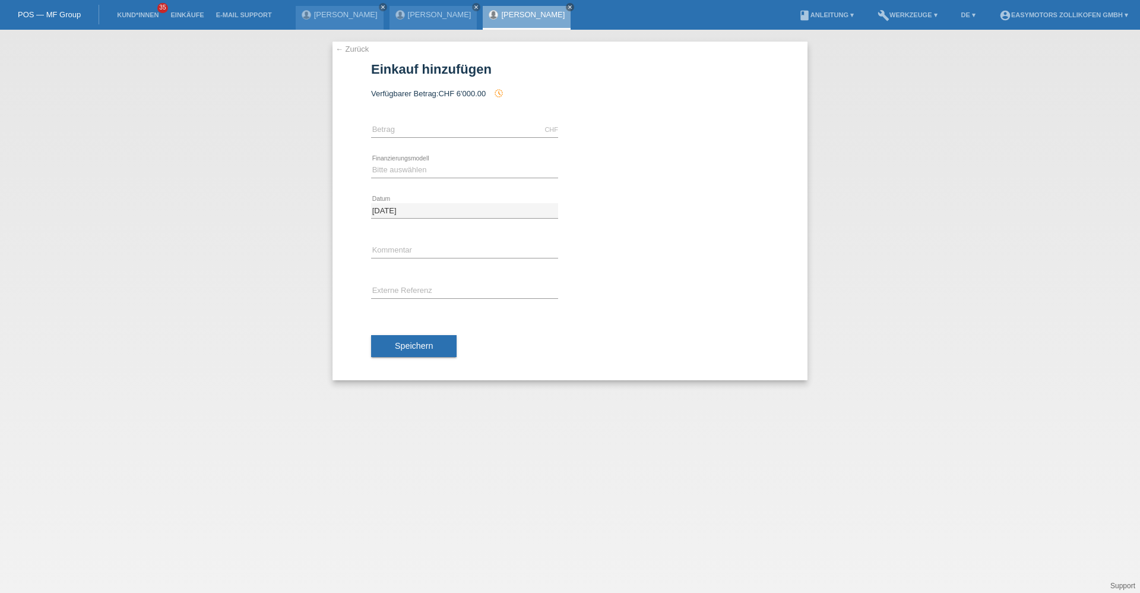
click at [356, 54] on div "← Zurück Einkauf hinzufügen Verfügbarer Betrag: CHF 6'000.00 history_toggle_off" at bounding box center [570, 211] width 475 height 338
click at [137, 21] on li "Kund*innen 35" at bounding box center [137, 15] width 53 height 30
click at [139, 18] on li "Kund*innen 35" at bounding box center [137, 15] width 53 height 30
click at [139, 16] on link "Kund*innen" at bounding box center [137, 14] width 53 height 7
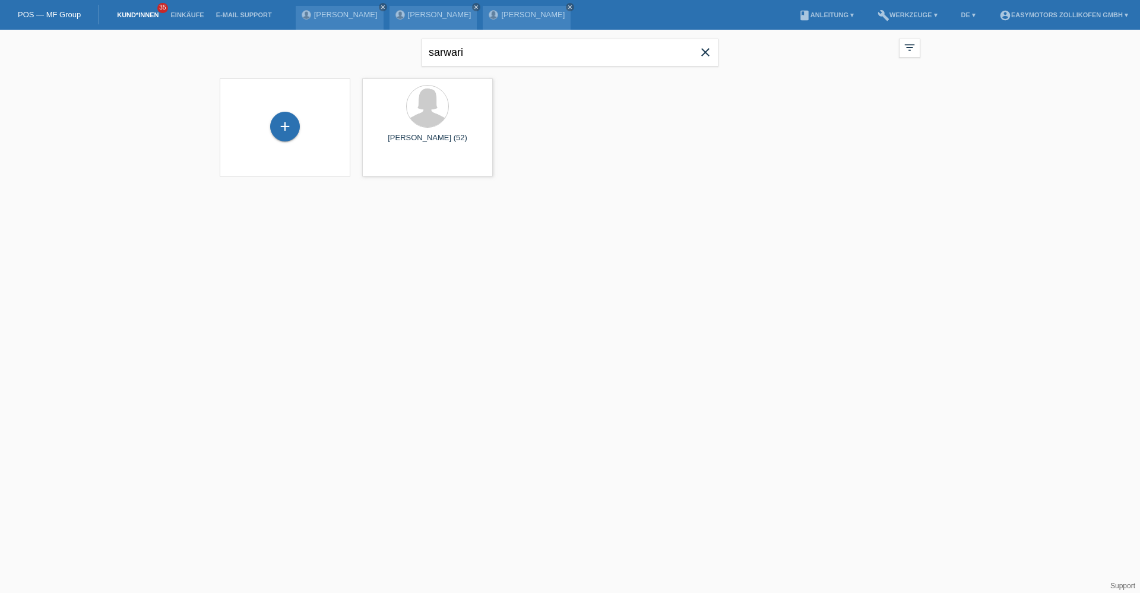
click at [301, 126] on div "+" at bounding box center [285, 127] width 112 height 31
click at [295, 125] on div "+" at bounding box center [285, 127] width 30 height 30
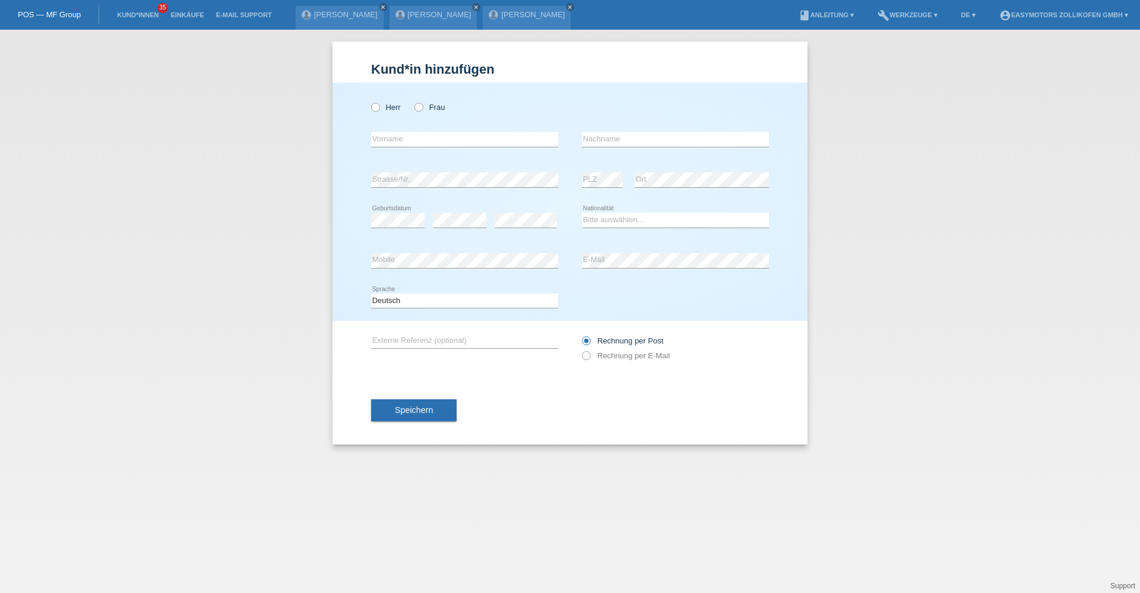
click at [445, 109] on div "Herr Frau" at bounding box center [464, 107] width 187 height 24
click at [426, 101] on div "Herr Frau" at bounding box center [464, 107] width 187 height 24
click at [426, 105] on label "Frau" at bounding box center [429, 107] width 30 height 9
click at [422, 105] on input "Frau" at bounding box center [418, 107] width 8 height 8
radio input "true"
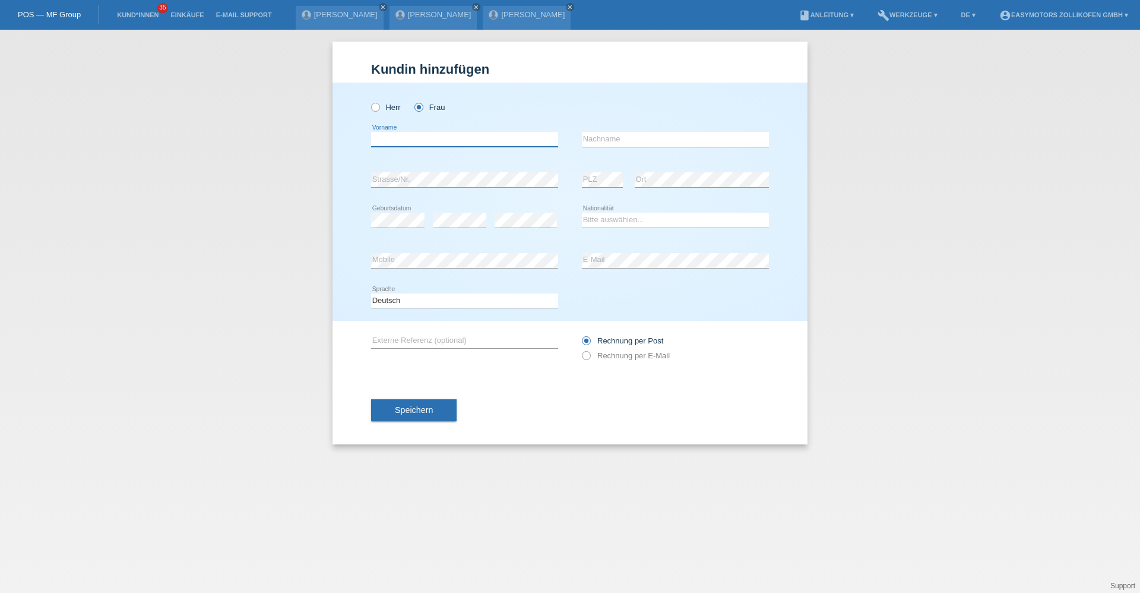
click at [421, 140] on input "text" at bounding box center [464, 139] width 187 height 15
type input "I"
type input "Maria Ines"
type input "Lopes Machado Leite"
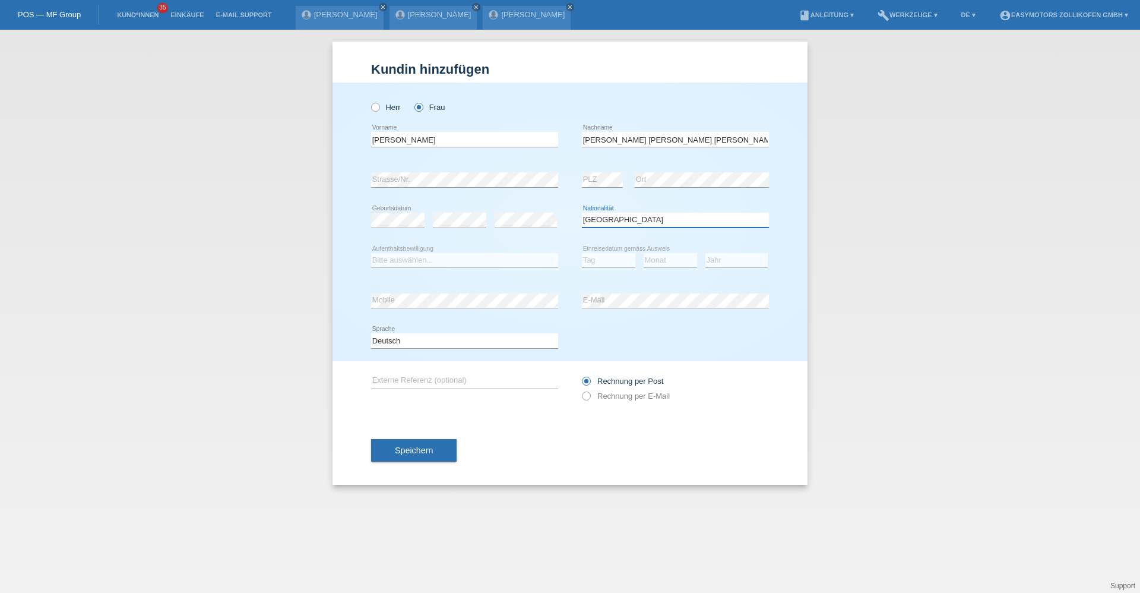
select select "PT"
select select "C"
select select "12"
select select "01"
select select "2004"
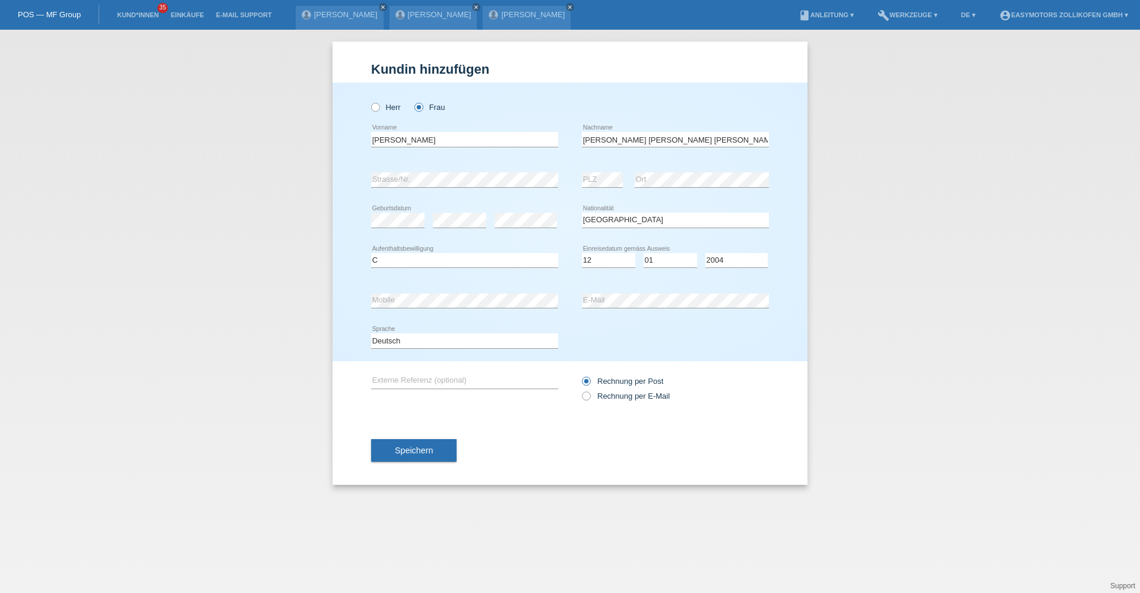
click at [411, 169] on div "error Strasse/Nr." at bounding box center [464, 180] width 187 height 40
click at [420, 455] on button "Speichern" at bounding box center [414, 450] width 86 height 23
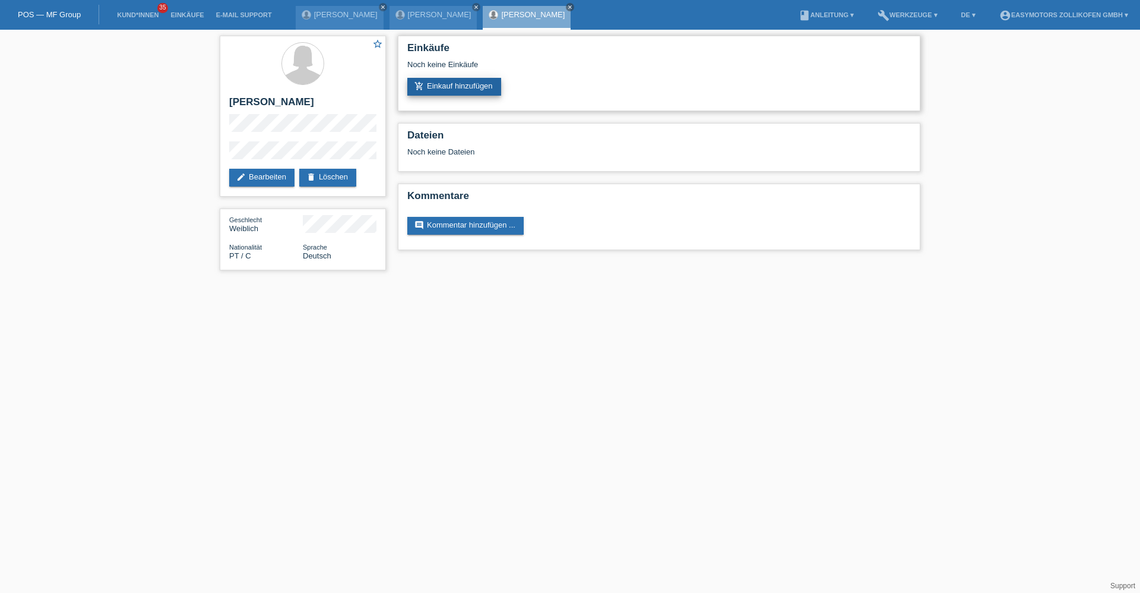
click at [448, 95] on link "add_shopping_cart Einkauf hinzufügen" at bounding box center [454, 87] width 94 height 18
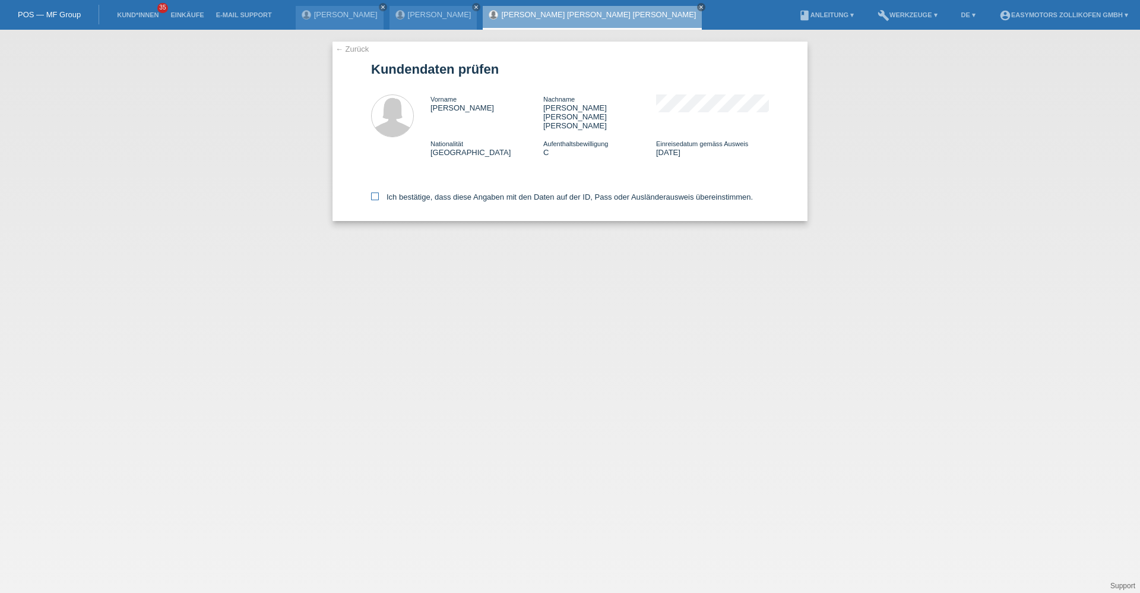
click at [390, 192] on label "Ich bestätige, dass diese Angaben mit den Daten auf der ID, Pass oder Ausländer…" at bounding box center [562, 196] width 382 height 9
click at [379, 192] on input "Ich bestätige, dass diese Angaben mit den Daten auf der ID, Pass oder Ausländer…" at bounding box center [375, 196] width 8 height 8
checkbox input "true"
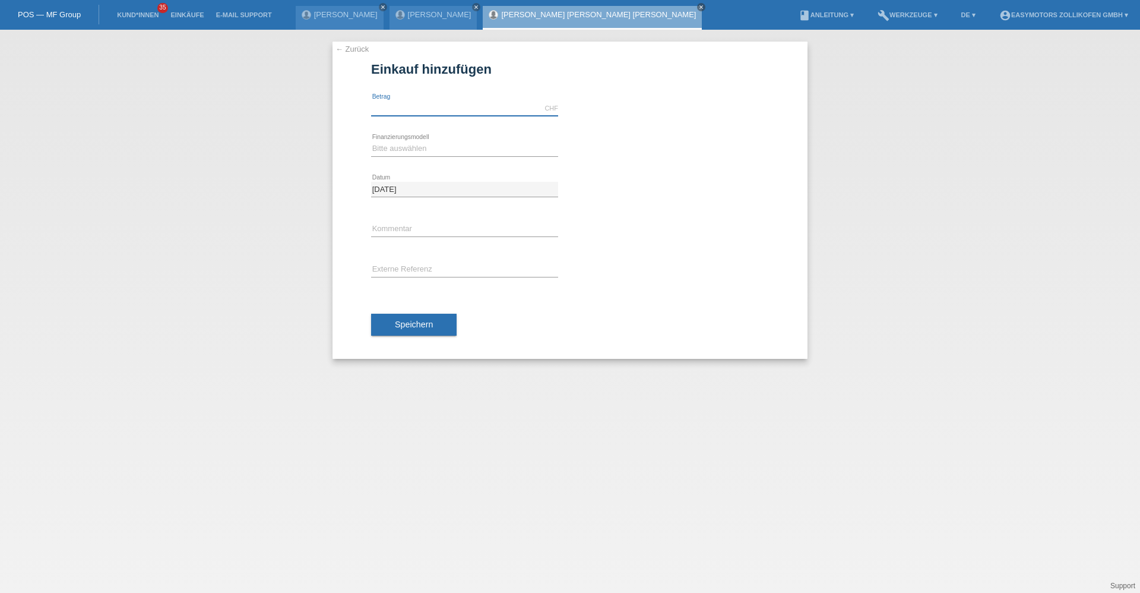
click at [394, 112] on input "text" at bounding box center [464, 108] width 187 height 15
type input "2990.00"
click at [382, 147] on select "Bitte auswählen Fixe Raten Kauf auf Rechnung mit Teilzahlungsoption" at bounding box center [464, 148] width 187 height 14
select select "67"
click at [371, 141] on select "Bitte auswählen Fixe Raten Kauf auf Rechnung mit Teilzahlungsoption" at bounding box center [464, 148] width 187 height 14
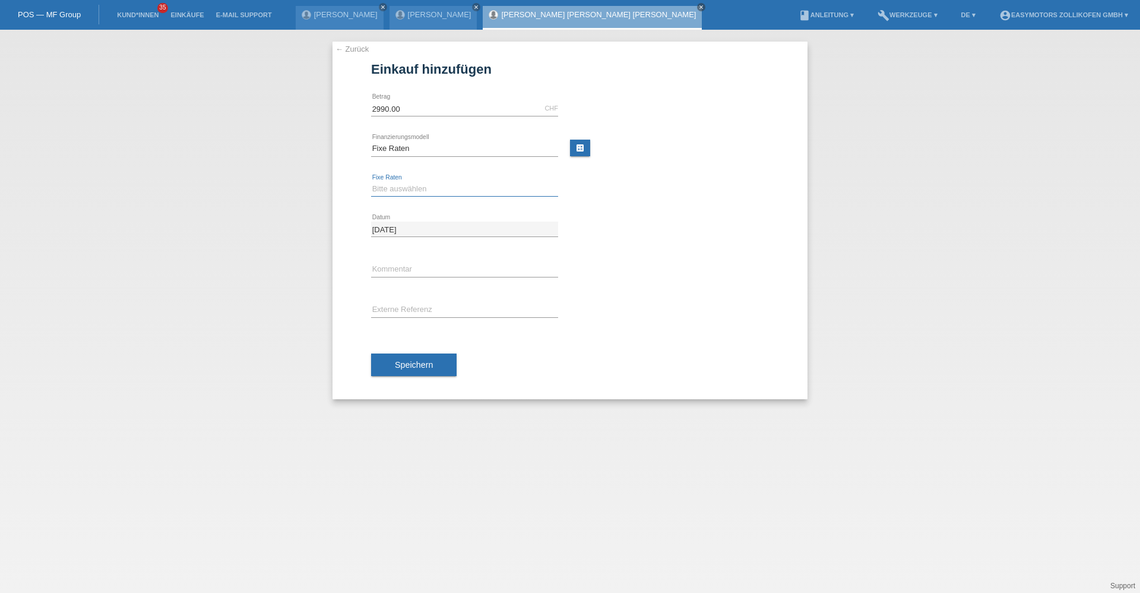
click at [411, 187] on select "Bitte auswählen 12 Raten 24 Raten 36 Raten 48 Raten" at bounding box center [464, 189] width 187 height 14
select select "134"
click at [371, 182] on select "Bitte auswählen 12 Raten 24 Raten 36 Raten 48 Raten" at bounding box center [464, 189] width 187 height 14
click at [420, 371] on button "Speichern" at bounding box center [414, 364] width 86 height 23
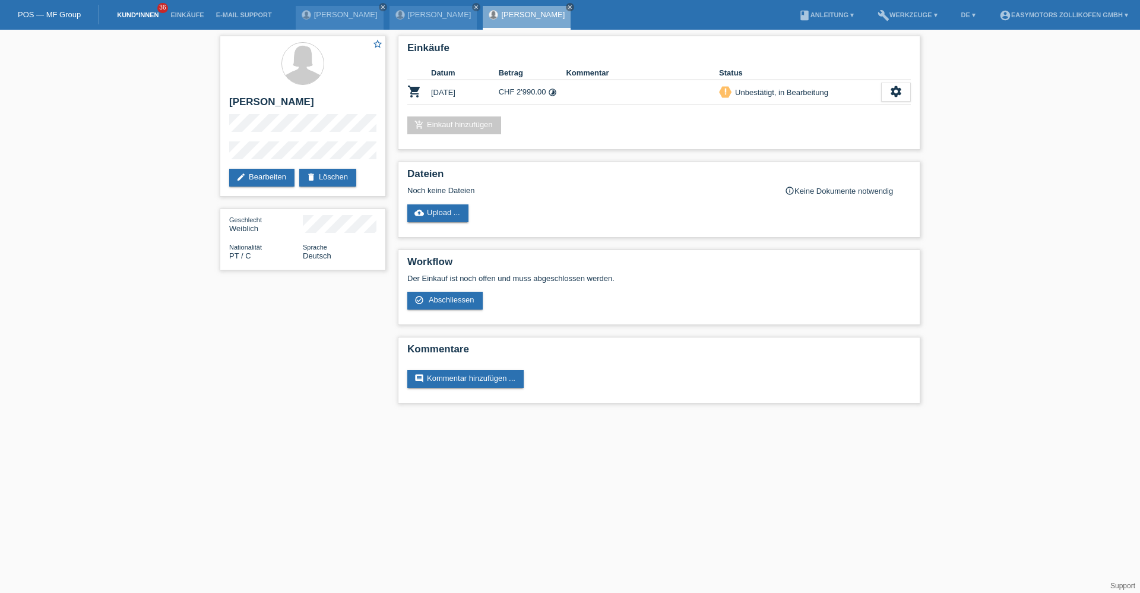
click at [152, 14] on link "Kund*innen" at bounding box center [137, 14] width 53 height 7
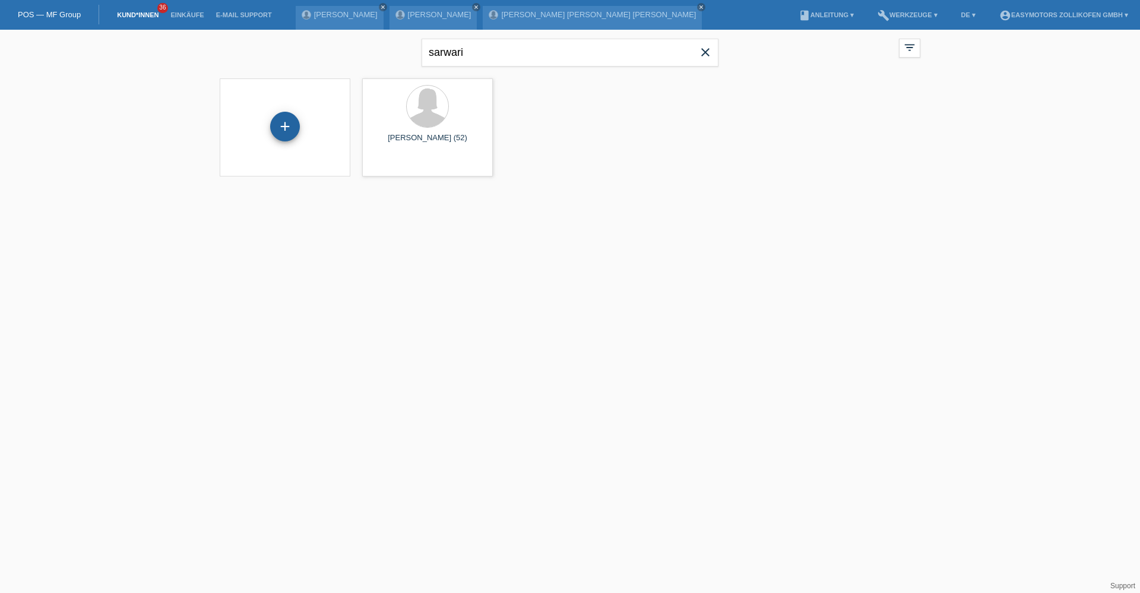
click at [298, 124] on div "+" at bounding box center [285, 126] width 29 height 20
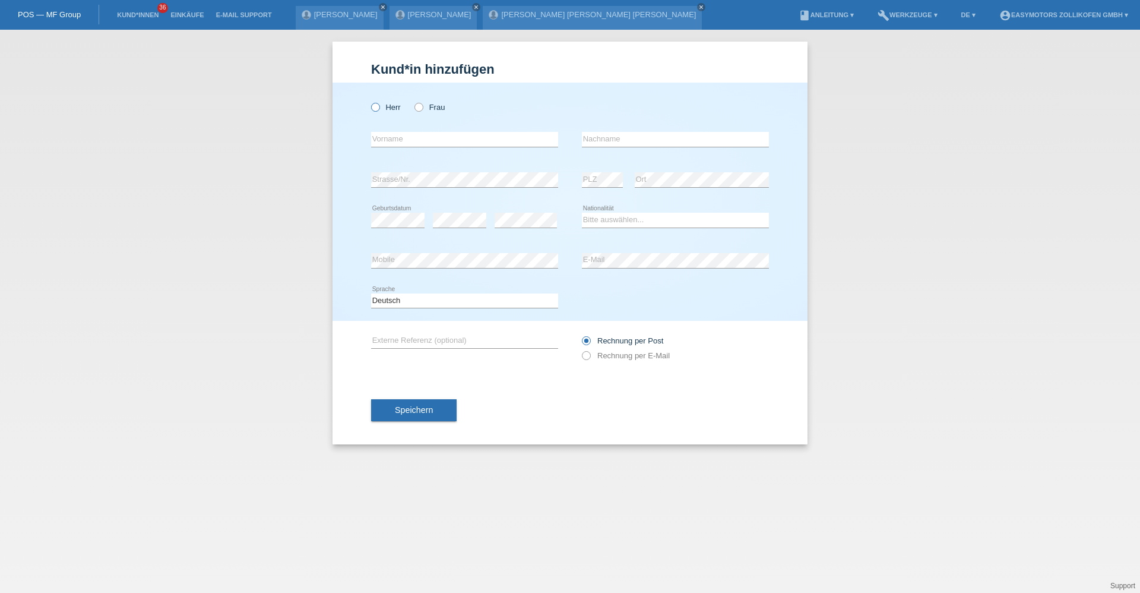
click at [381, 109] on label "Herr" at bounding box center [386, 107] width 30 height 9
click at [379, 109] on input "Herr" at bounding box center [375, 107] width 8 height 8
radio input "true"
click at [384, 148] on div "error Vorname" at bounding box center [464, 139] width 187 height 40
click at [384, 144] on input "text" at bounding box center [464, 139] width 187 height 15
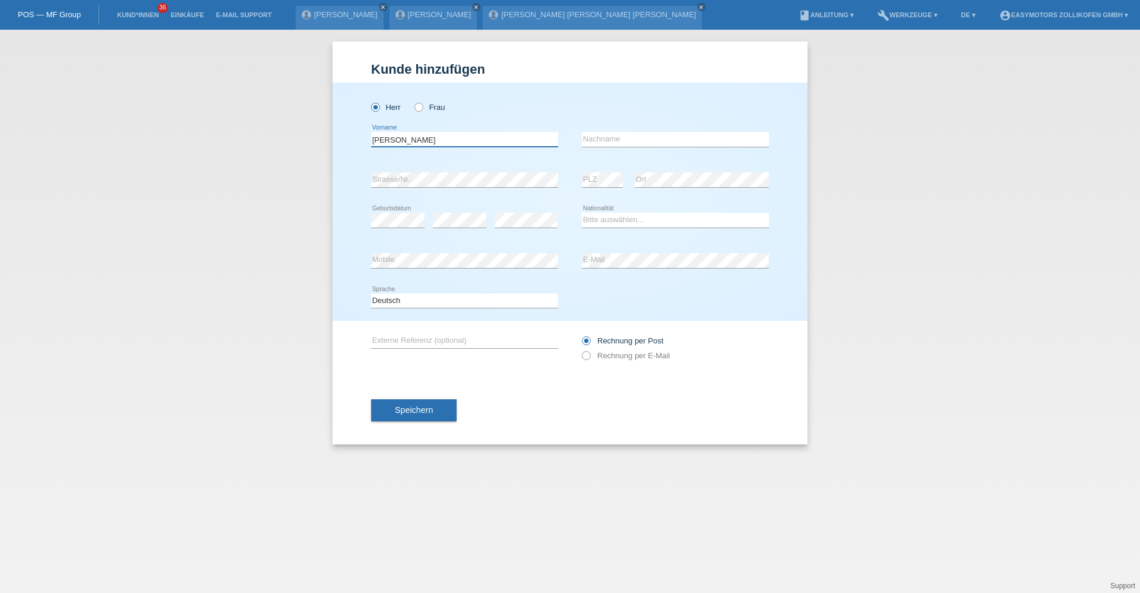
type input "Sandro"
type input "Cicchini"
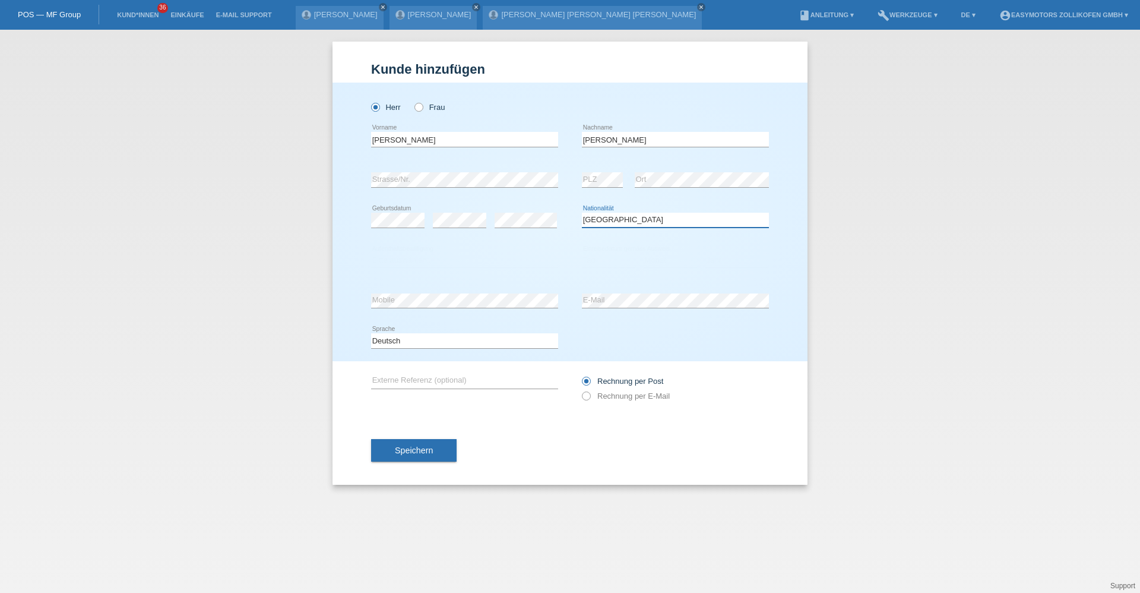
select select "IT"
select select "B"
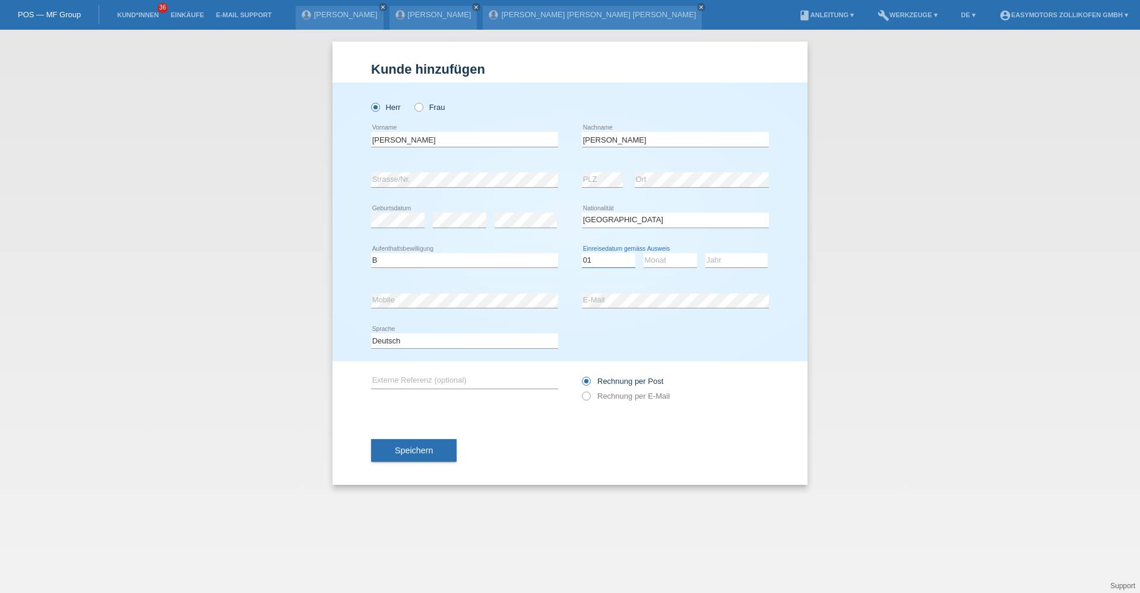
select select "08"
select select "01"
select select "2017"
click at [400, 447] on span "Speichern" at bounding box center [414, 450] width 38 height 10
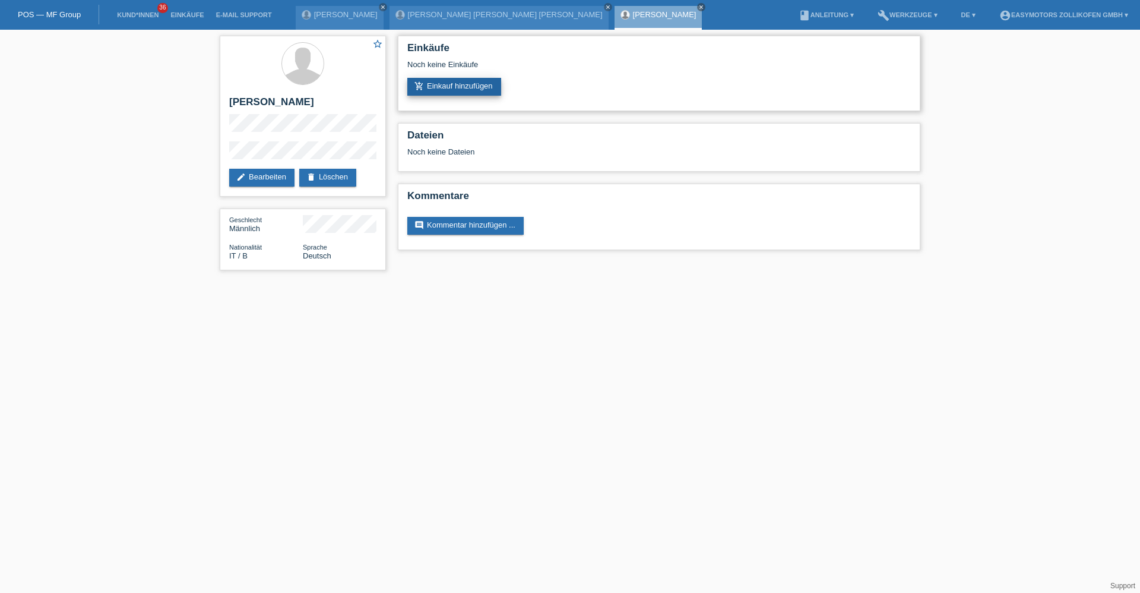
click at [462, 90] on link "add_shopping_cart Einkauf hinzufügen" at bounding box center [454, 87] width 94 height 18
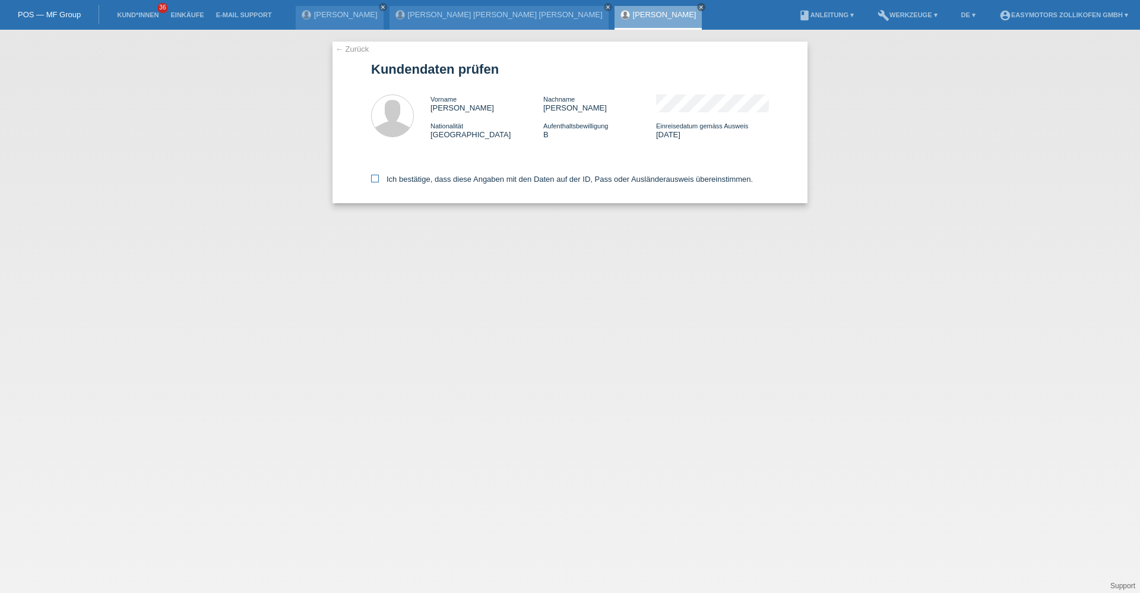
click at [423, 179] on label "Ich bestätige, dass diese Angaben mit den Daten auf der ID, Pass oder Ausländer…" at bounding box center [562, 179] width 382 height 9
click at [379, 179] on input "Ich bestätige, dass diese Angaben mit den Daten auf der ID, Pass oder Ausländer…" at bounding box center [375, 179] width 8 height 8
checkbox input "true"
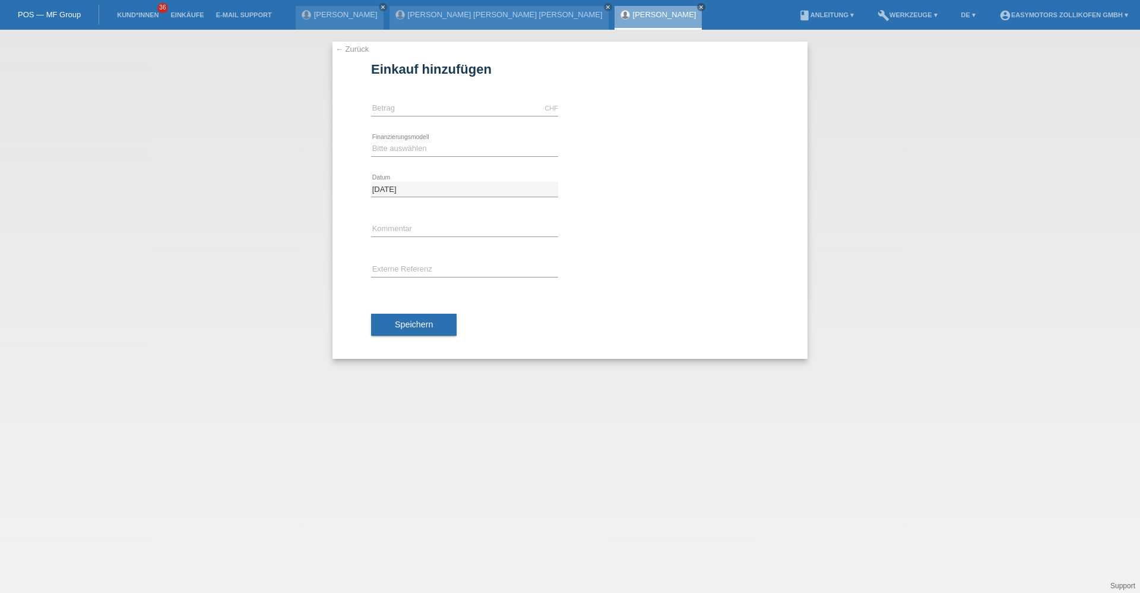
click at [394, 116] on icon at bounding box center [464, 116] width 187 height 1
click at [394, 112] on input "text" at bounding box center [464, 108] width 187 height 15
type input "8790.00"
click at [653, 93] on div at bounding box center [675, 92] width 187 height 9
drag, startPoint x: 402, startPoint y: 158, endPoint x: 401, endPoint y: 151, distance: 7.2
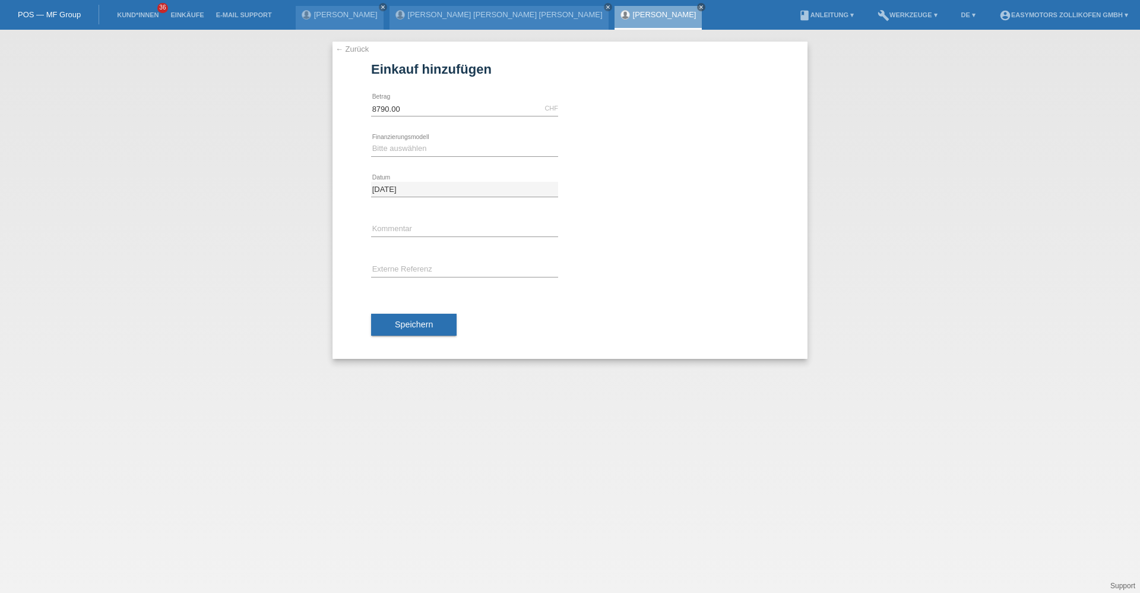
click at [402, 157] on div "Bitte auswählen Fixe Raten Kauf auf Rechnung mit Teilzahlungsoption error Finan…" at bounding box center [464, 149] width 187 height 40
click at [401, 148] on select "Bitte auswählen Fixe Raten Kauf auf Rechnung mit Teilzahlungsoption" at bounding box center [464, 148] width 187 height 14
select select "67"
click at [371, 141] on select "Bitte auswählen Fixe Raten Kauf auf Rechnung mit Teilzahlungsoption" at bounding box center [464, 148] width 187 height 14
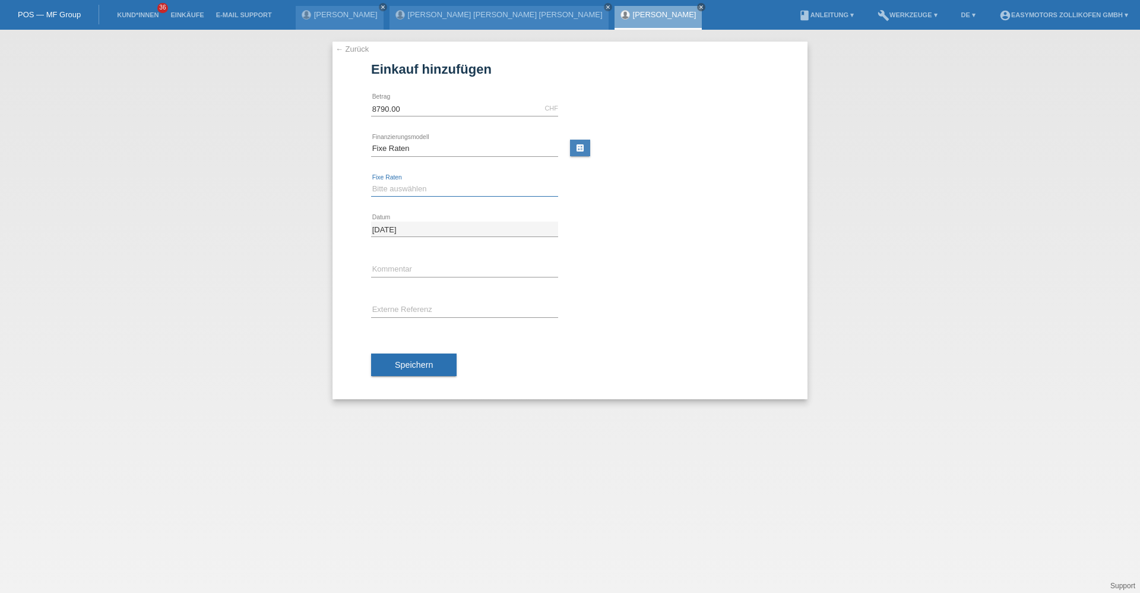
click at [409, 192] on select "Bitte auswählen 12 Raten 24 Raten 36 Raten 48 Raten" at bounding box center [464, 189] width 187 height 14
select select "136"
click at [371, 182] on select "Bitte auswählen 12 Raten 24 Raten 36 Raten 48 Raten" at bounding box center [464, 189] width 187 height 14
click at [411, 346] on div "Speichern" at bounding box center [570, 364] width 398 height 69
click at [411, 352] on div "Speichern" at bounding box center [570, 364] width 398 height 69
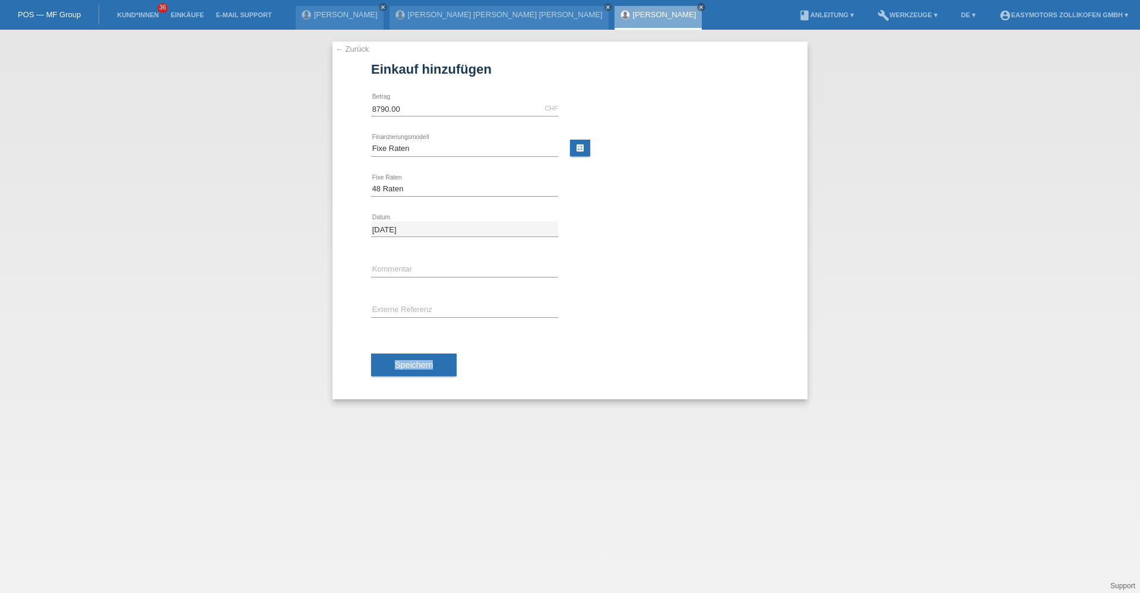
click at [411, 352] on div "Speichern" at bounding box center [570, 364] width 398 height 69
drag, startPoint x: 411, startPoint y: 352, endPoint x: 410, endPoint y: 369, distance: 16.7
click at [410, 369] on span "Speichern" at bounding box center [414, 365] width 38 height 10
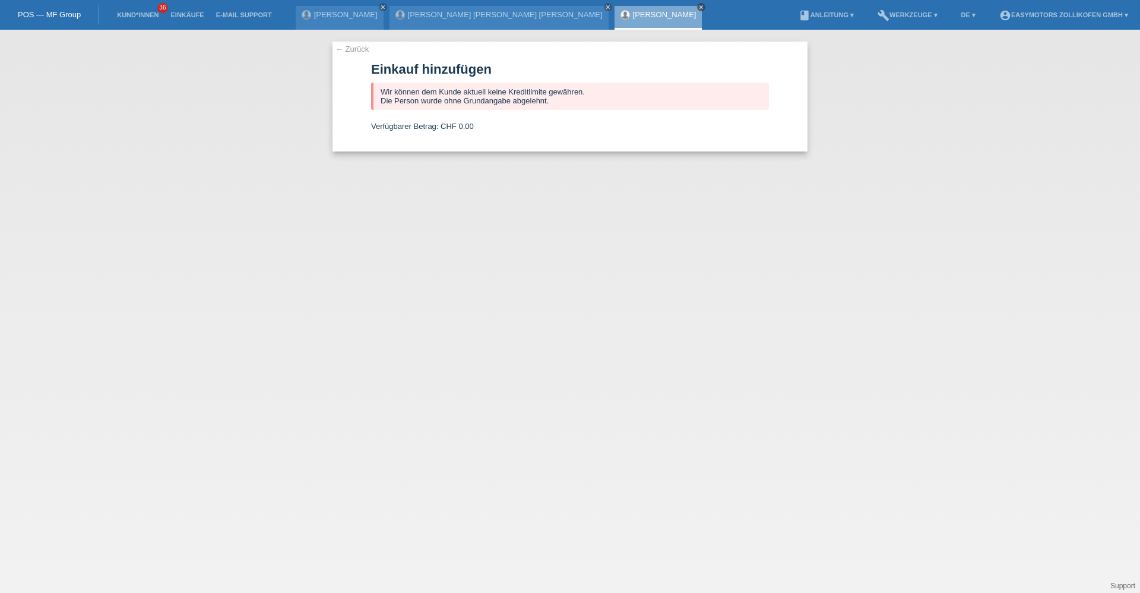
click at [698, 8] on icon "close" at bounding box center [701, 7] width 6 height 6
click at [605, 6] on icon "close" at bounding box center [608, 7] width 6 height 6
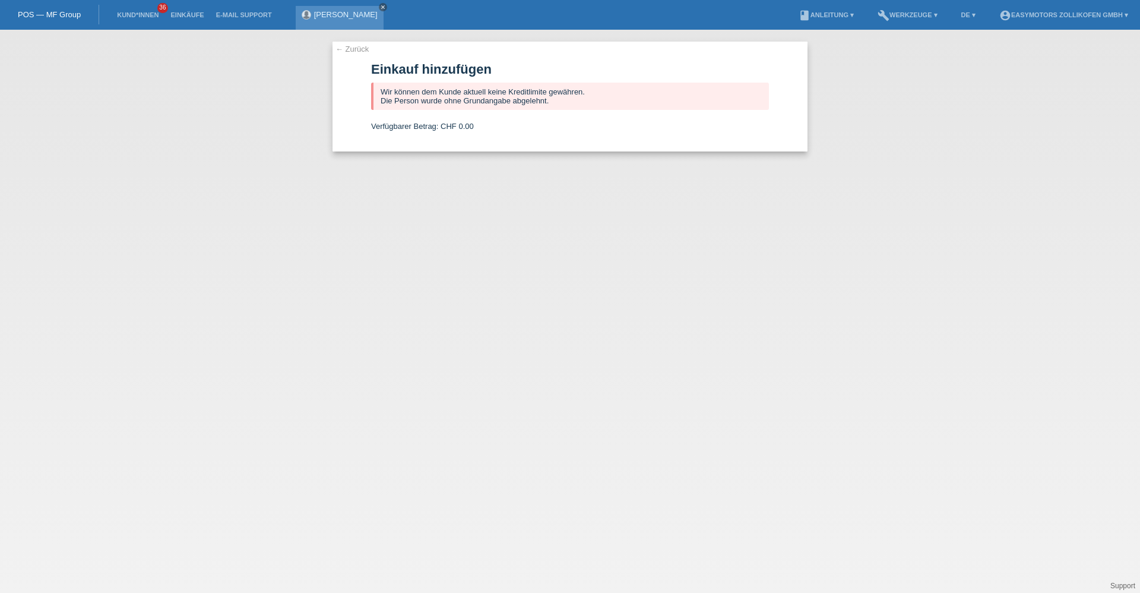
click at [379, 3] on link "close" at bounding box center [383, 7] width 8 height 8
click at [198, 16] on link "Einkäufe" at bounding box center [186, 14] width 45 height 7
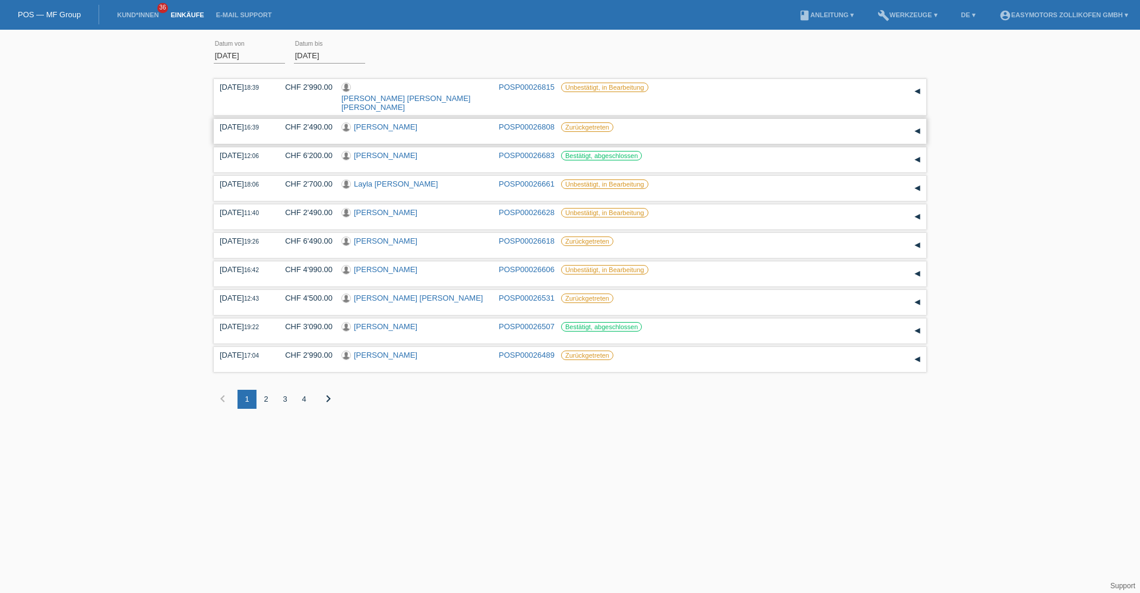
click at [385, 122] on link "Kujtim Zukaj" at bounding box center [386, 126] width 64 height 9
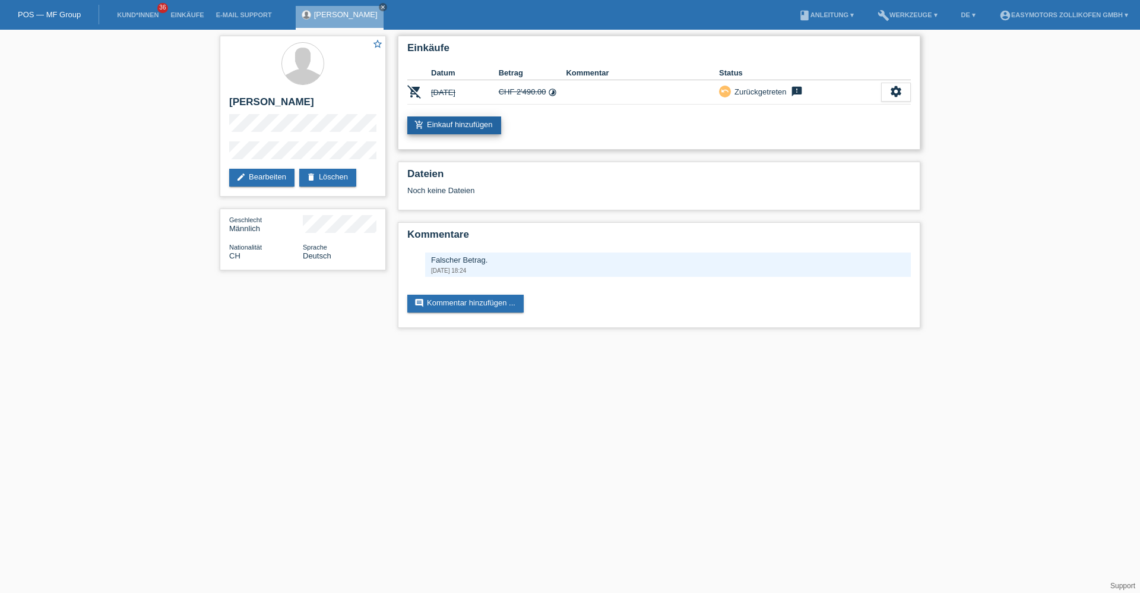
click at [482, 121] on link "add_shopping_cart Einkauf hinzufügen" at bounding box center [454, 125] width 94 height 18
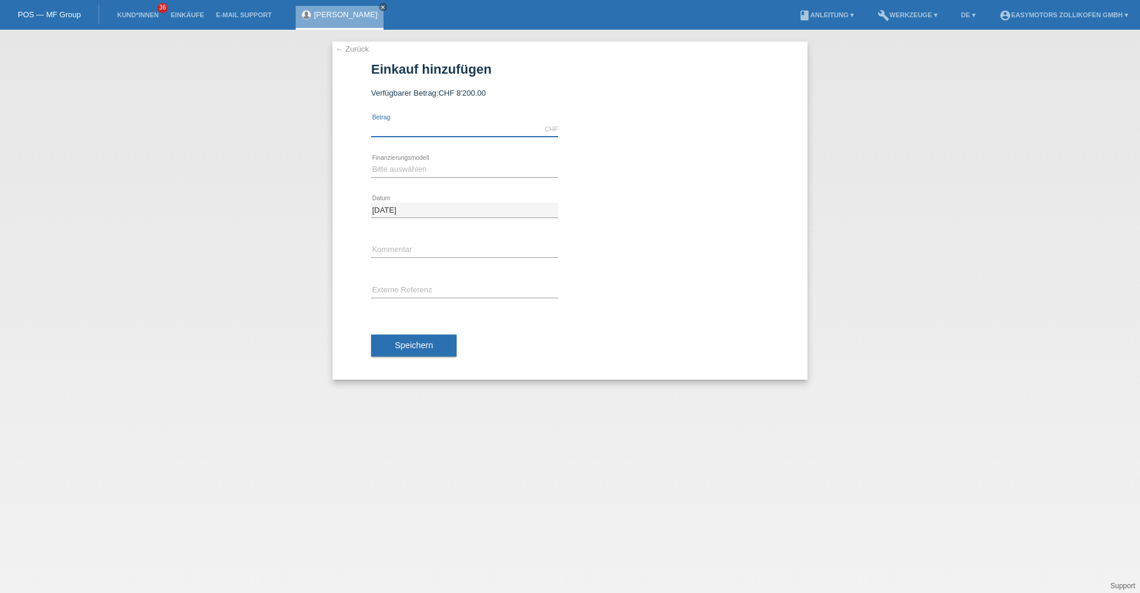
click at [471, 126] on input "text" at bounding box center [464, 129] width 187 height 15
type input "2400.00"
click at [488, 172] on select "Bitte auswählen Fixe Raten Kauf auf Rechnung mit Teilzahlungsoption" at bounding box center [464, 169] width 187 height 14
select select "67"
click at [371, 162] on select "Bitte auswählen Fixe Raten Kauf auf Rechnung mit Teilzahlungsoption" at bounding box center [464, 169] width 187 height 14
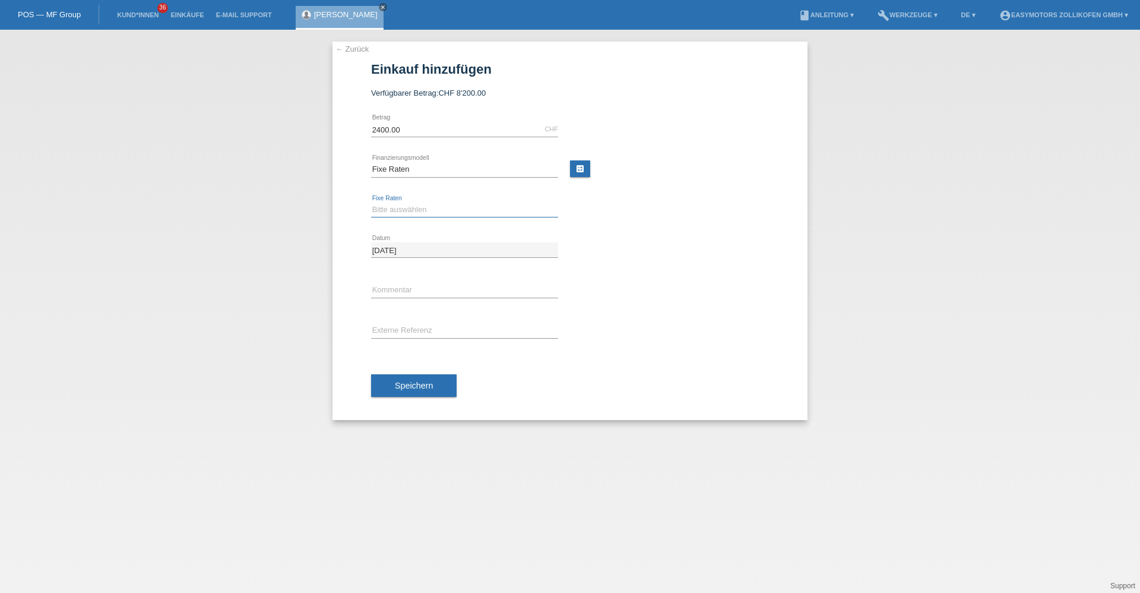
drag, startPoint x: 477, startPoint y: 210, endPoint x: 476, endPoint y: 217, distance: 7.8
click at [477, 210] on select "Bitte auswählen 12 Raten 24 Raten 36 Raten 48 Raten" at bounding box center [464, 209] width 187 height 14
select select "134"
click at [371, 202] on select "Bitte auswählen 12 Raten 24 Raten 36 Raten 48 Raten" at bounding box center [464, 209] width 187 height 14
click at [428, 380] on button "Speichern" at bounding box center [414, 385] width 86 height 23
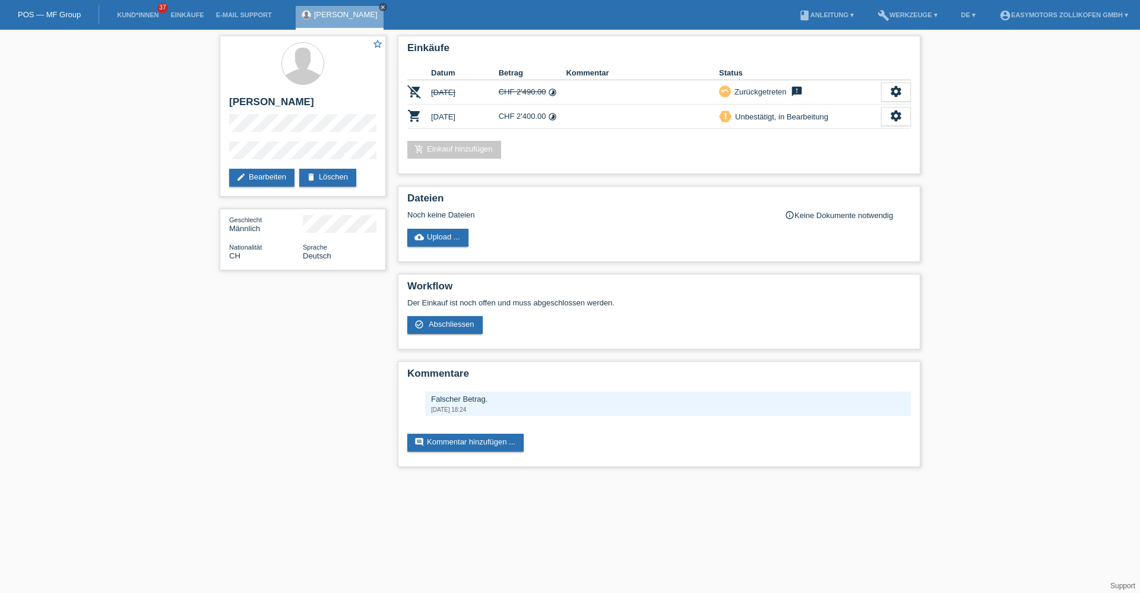
click at [380, 7] on icon "close" at bounding box center [383, 7] width 6 height 6
click at [193, 12] on link "Einkäufe" at bounding box center [186, 14] width 45 height 7
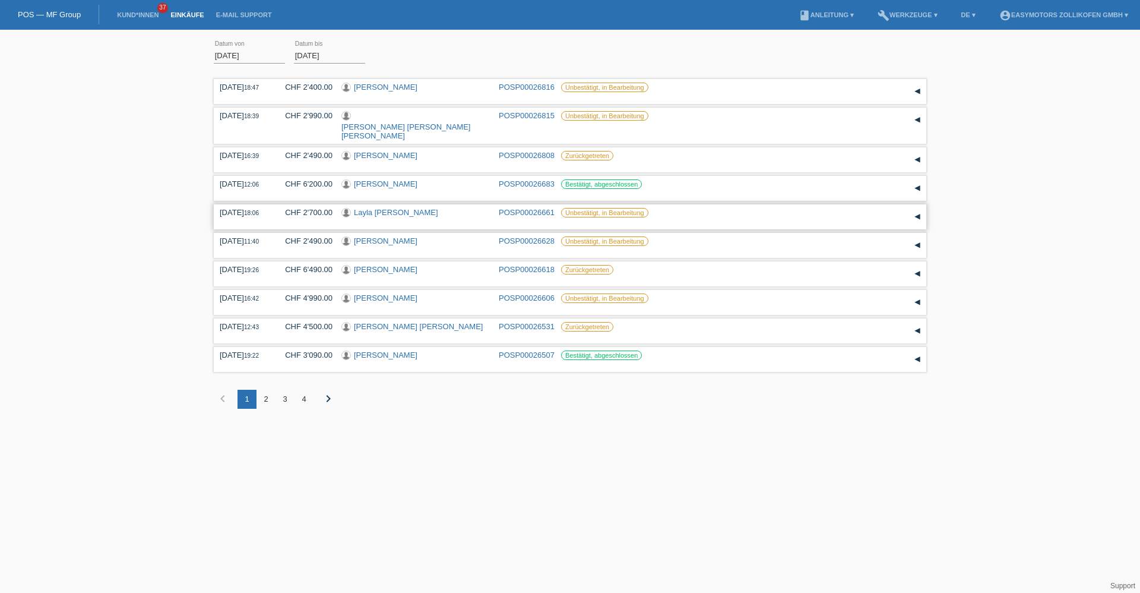
click at [395, 208] on link "Layla [PERSON_NAME]" at bounding box center [396, 212] width 84 height 9
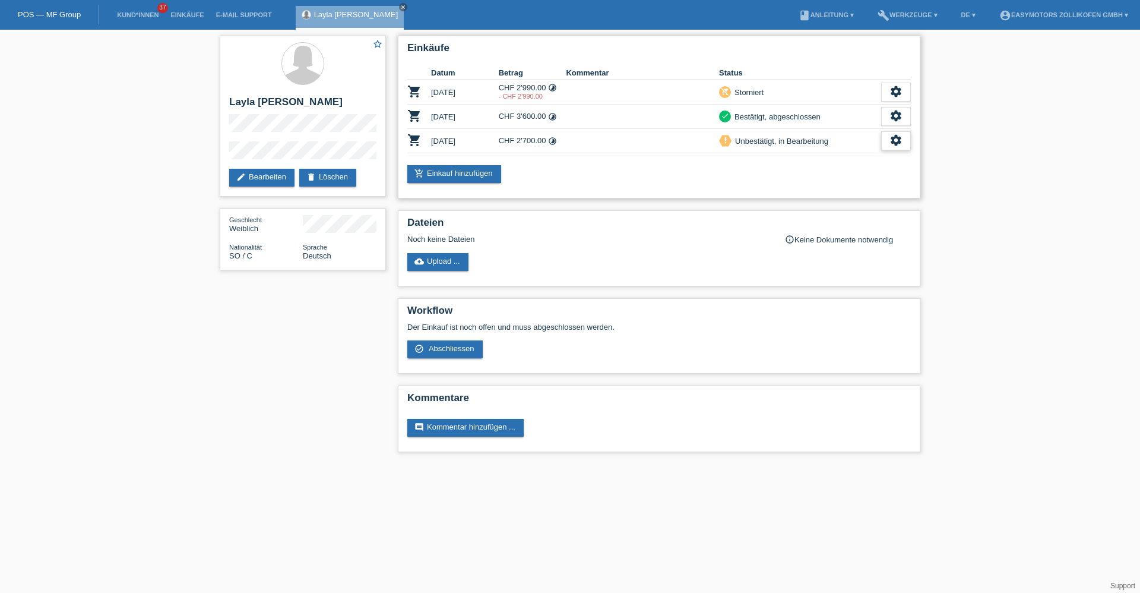
click at [901, 138] on icon "settings" at bounding box center [895, 140] width 13 height 13
click at [793, 195] on span "Abschliessen" at bounding box center [799, 195] width 49 height 14
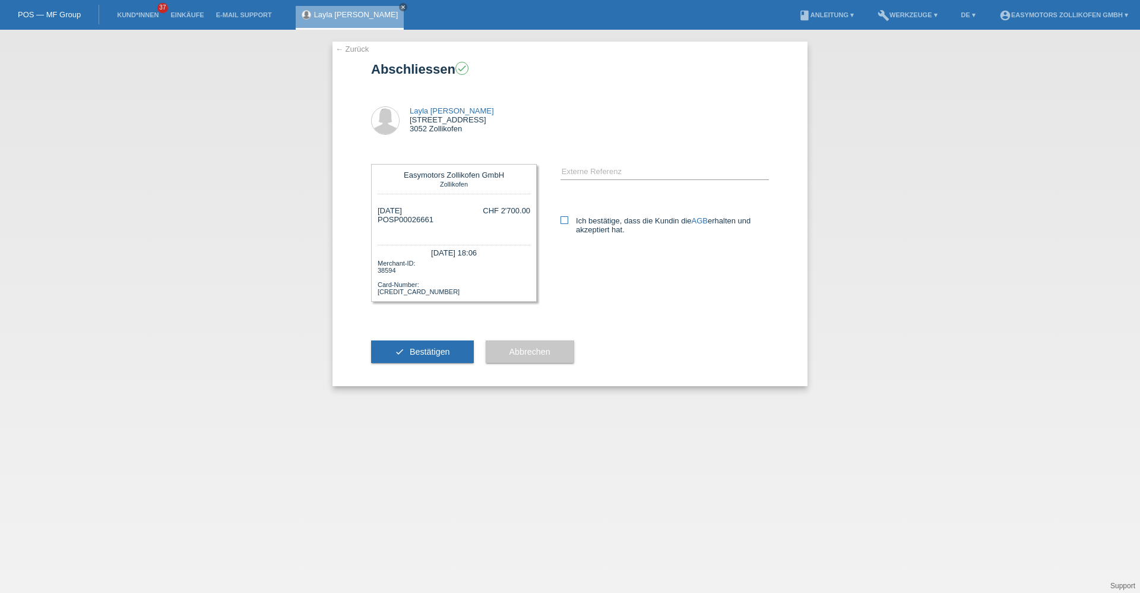
click at [572, 221] on label "Ich bestätige, dass die Kundin die AGB erhalten und akzeptiert hat." at bounding box center [665, 225] width 208 height 18
click at [568, 221] on input "Ich bestätige, dass die Kundin die AGB erhalten und akzeptiert hat." at bounding box center [565, 220] width 8 height 8
checkbox input "true"
click at [469, 346] on button "check Bestätigen" at bounding box center [422, 351] width 103 height 23
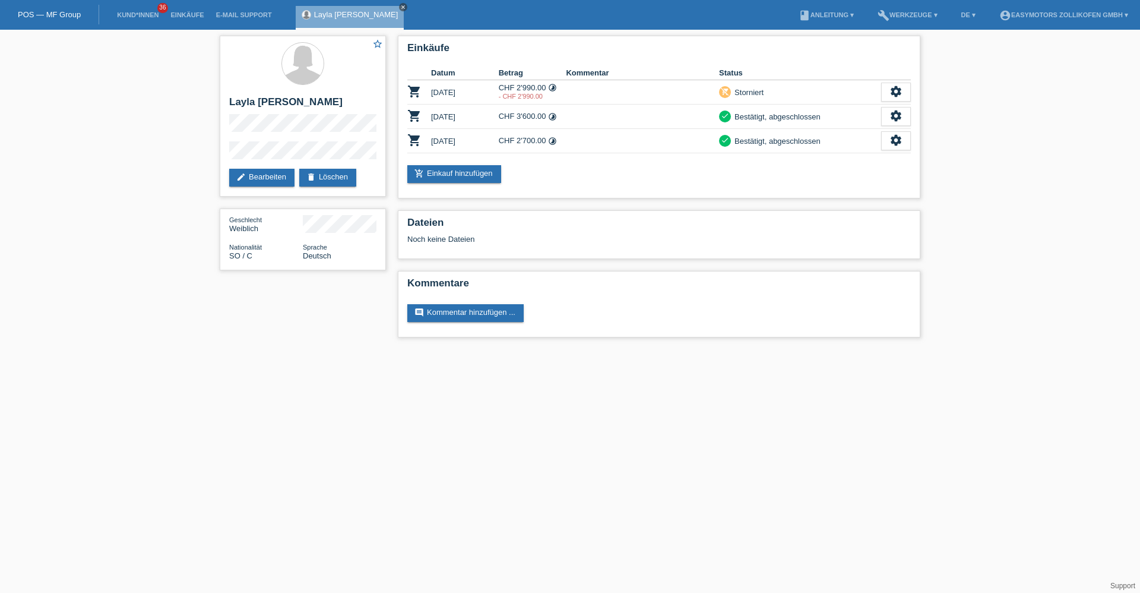
click at [400, 6] on icon "close" at bounding box center [403, 7] width 6 height 6
click at [195, 17] on link "Einkäufe" at bounding box center [186, 14] width 45 height 7
